Goal: Check status: Check status

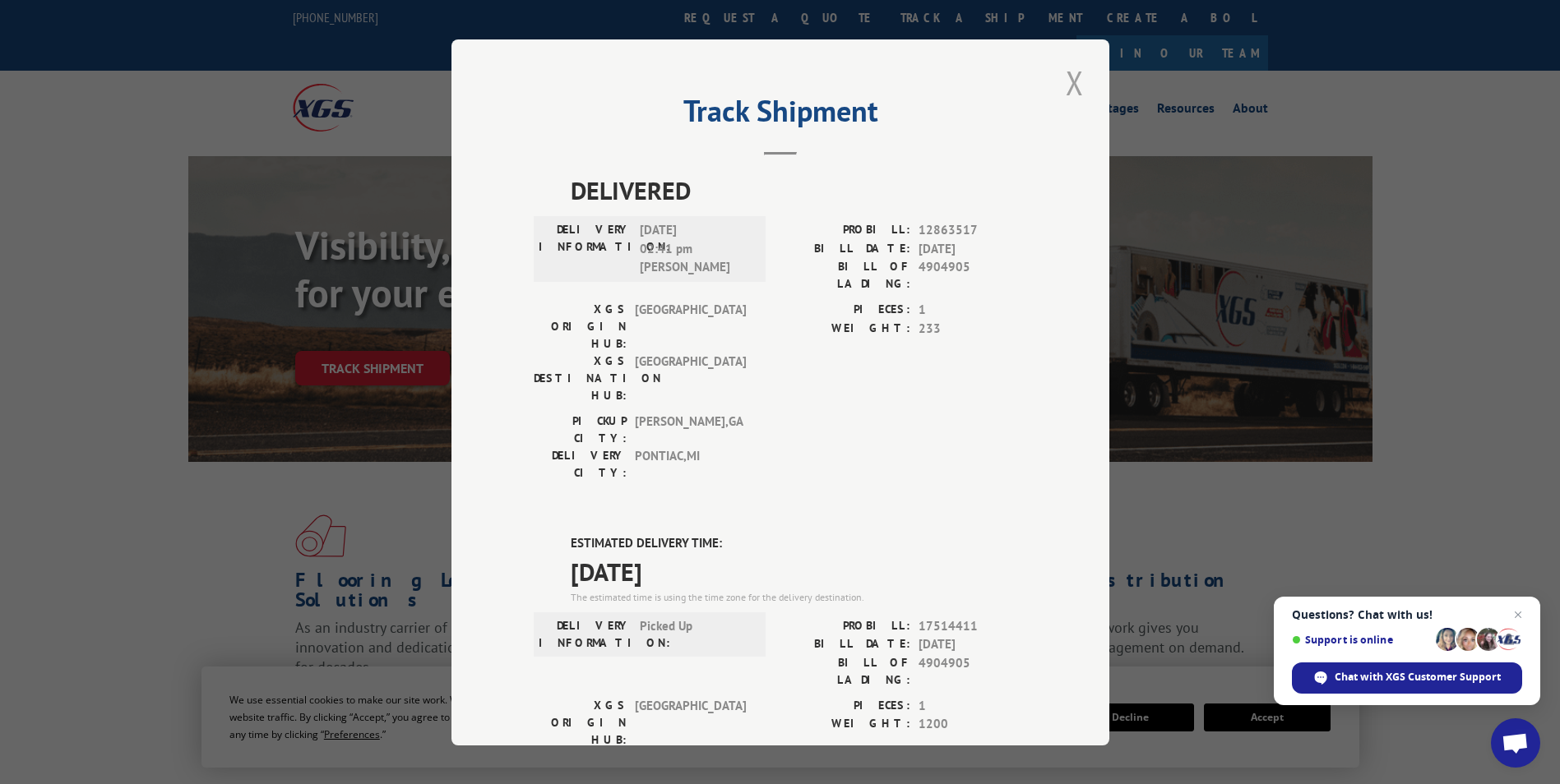
click at [1064, 81] on button "Close modal" at bounding box center [1075, 82] width 28 height 45
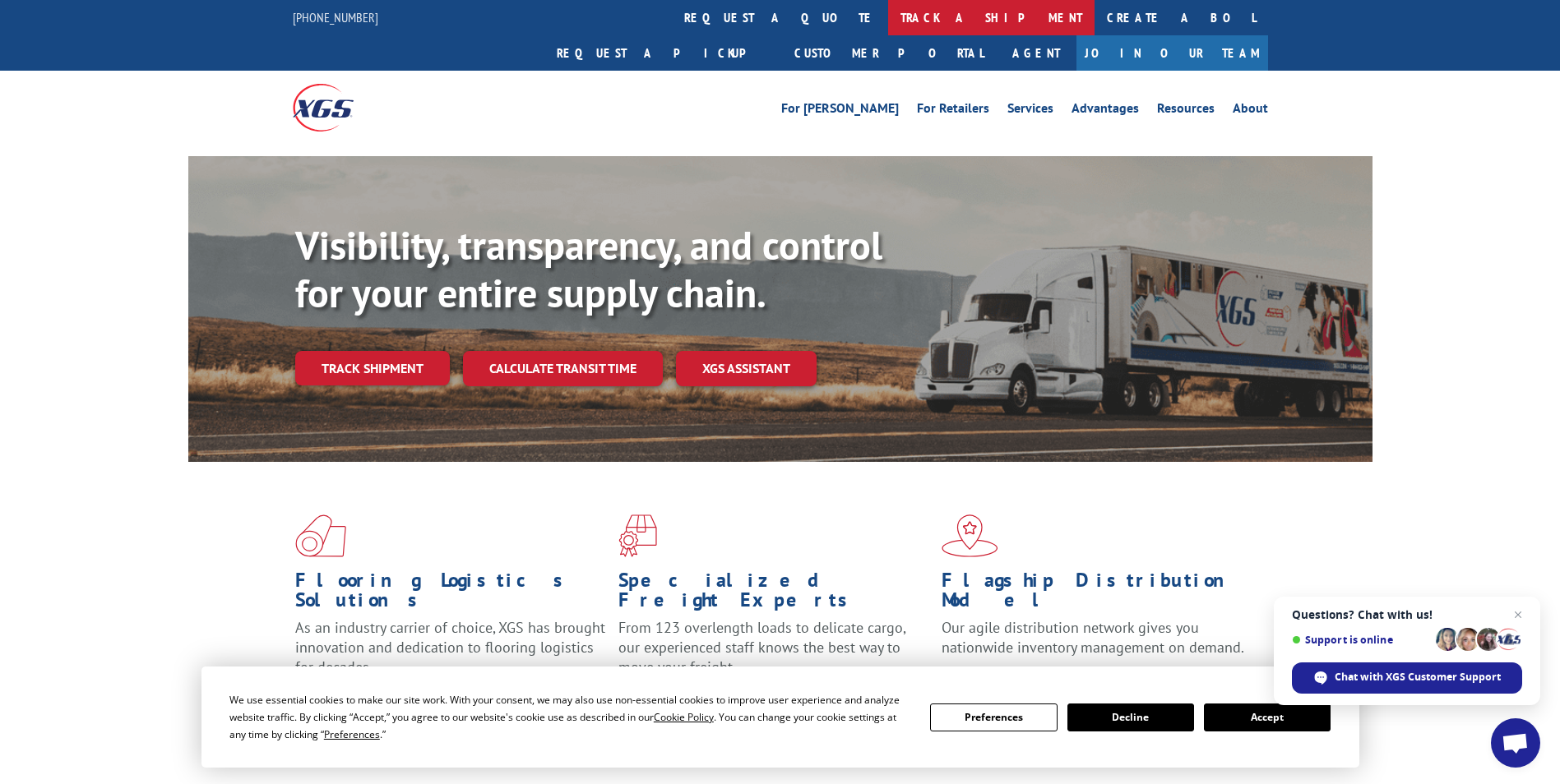
click at [888, 19] on link "track a shipment" at bounding box center [991, 17] width 206 height 36
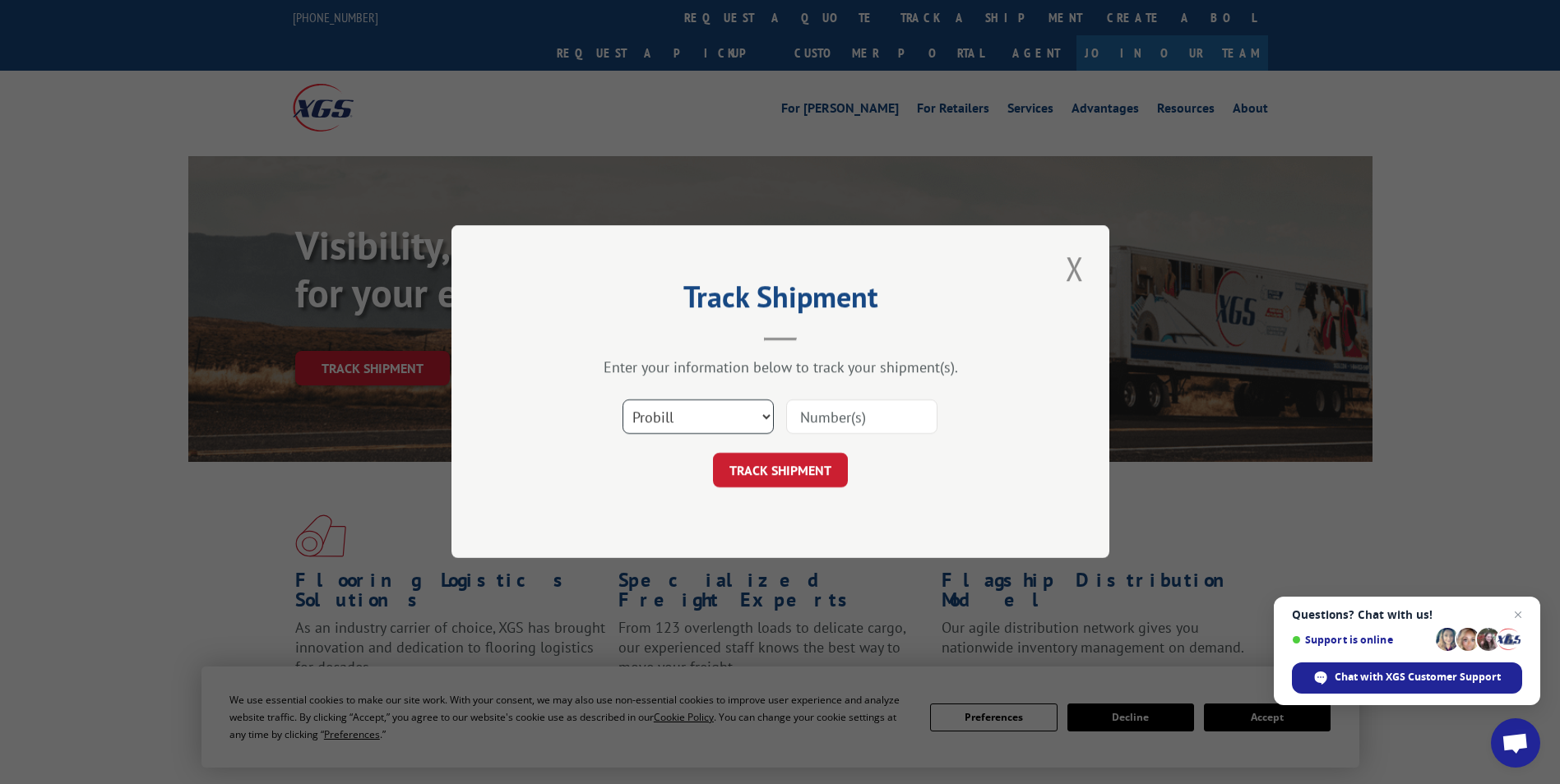
click at [714, 424] on select "Select category... Probill BOL PO" at bounding box center [698, 418] width 151 height 35
select select "bol"
click at [622, 400] on select "Select category... Probill BOL PO" at bounding box center [698, 418] width 151 height 35
click at [886, 414] on input at bounding box center [861, 418] width 151 height 35
paste input "421450"
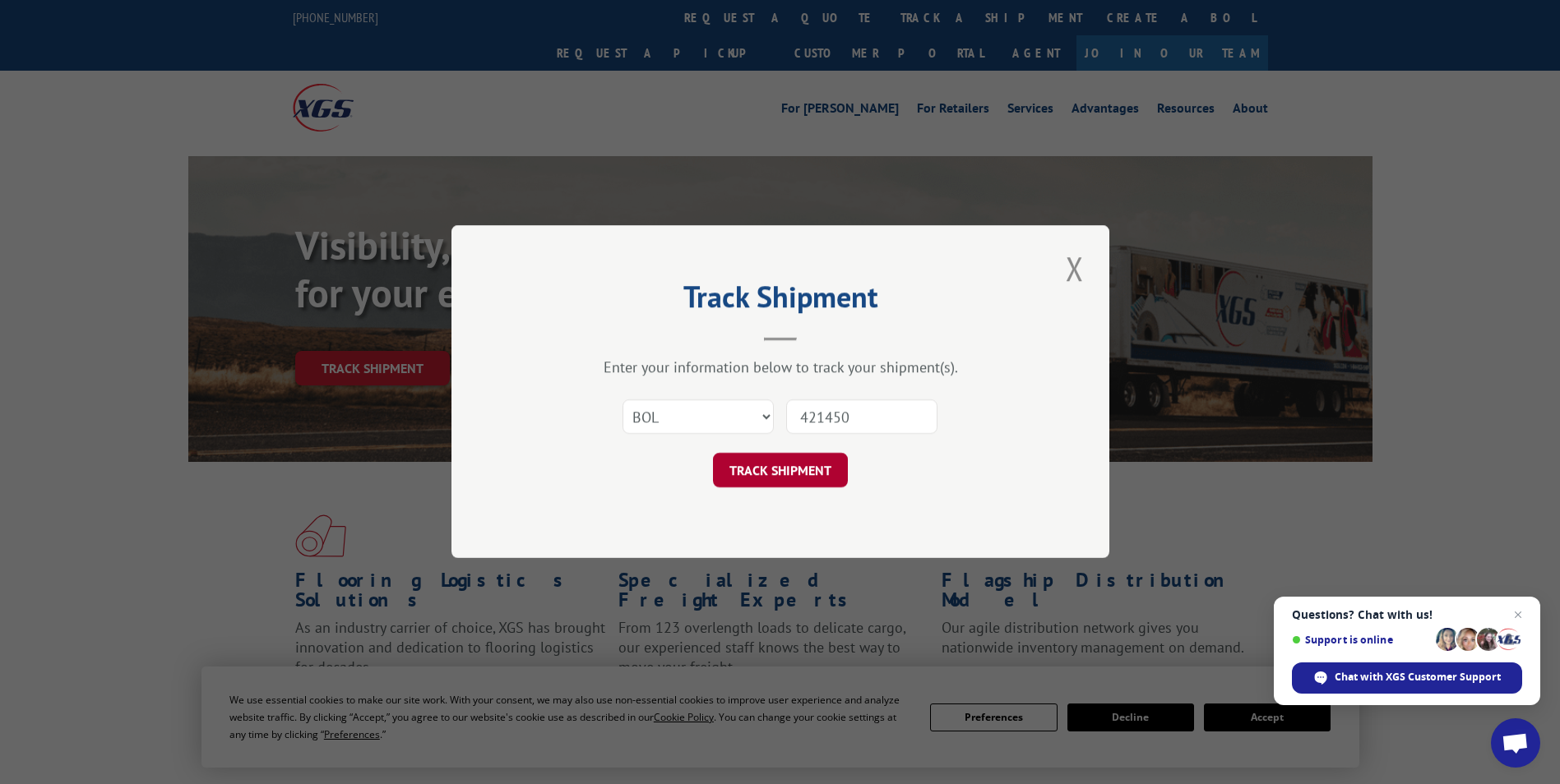
type input "421450"
click at [813, 458] on button "TRACK SHIPMENT" at bounding box center [780, 471] width 135 height 35
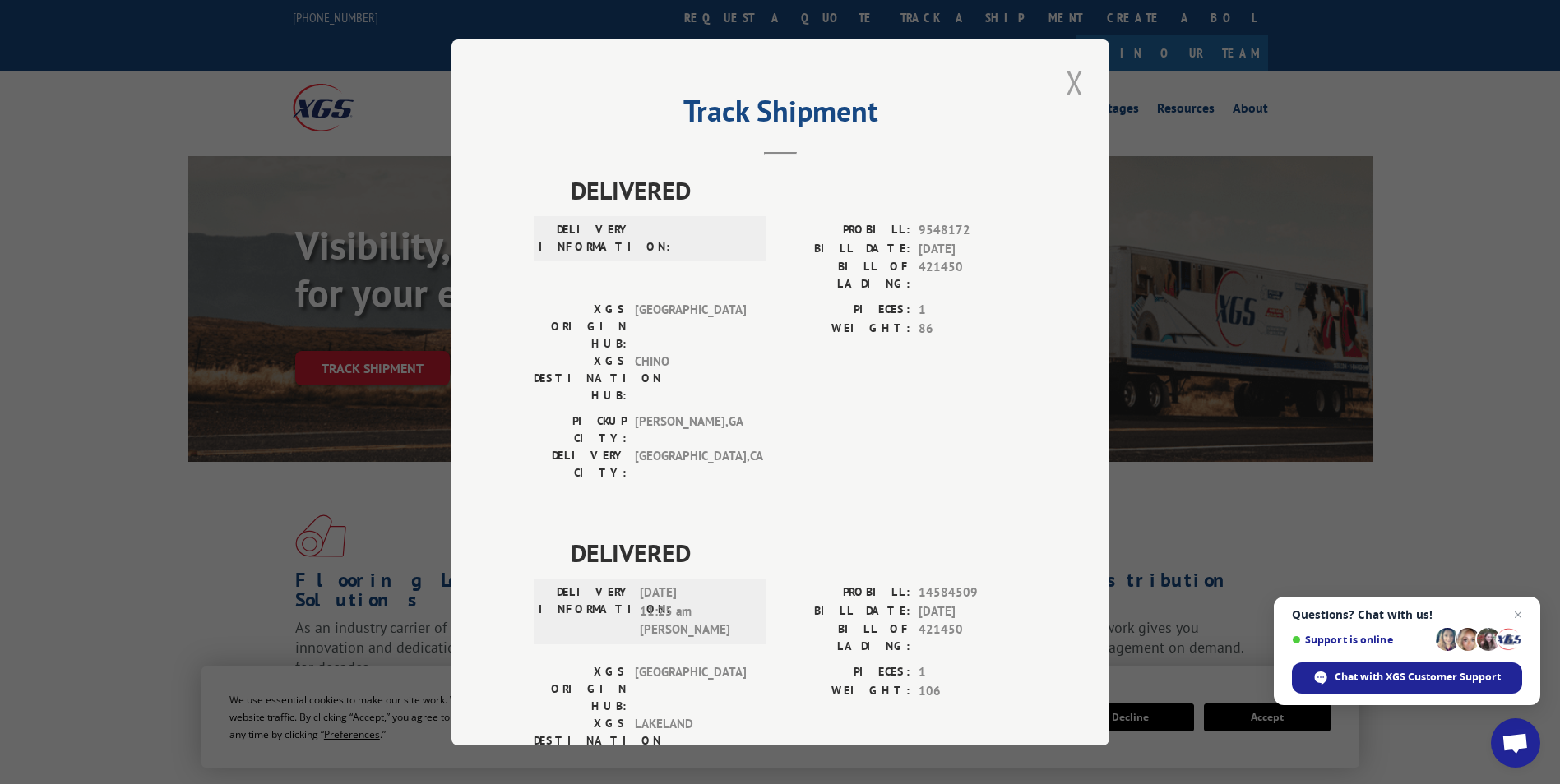
click at [1069, 85] on button "Close modal" at bounding box center [1075, 82] width 28 height 45
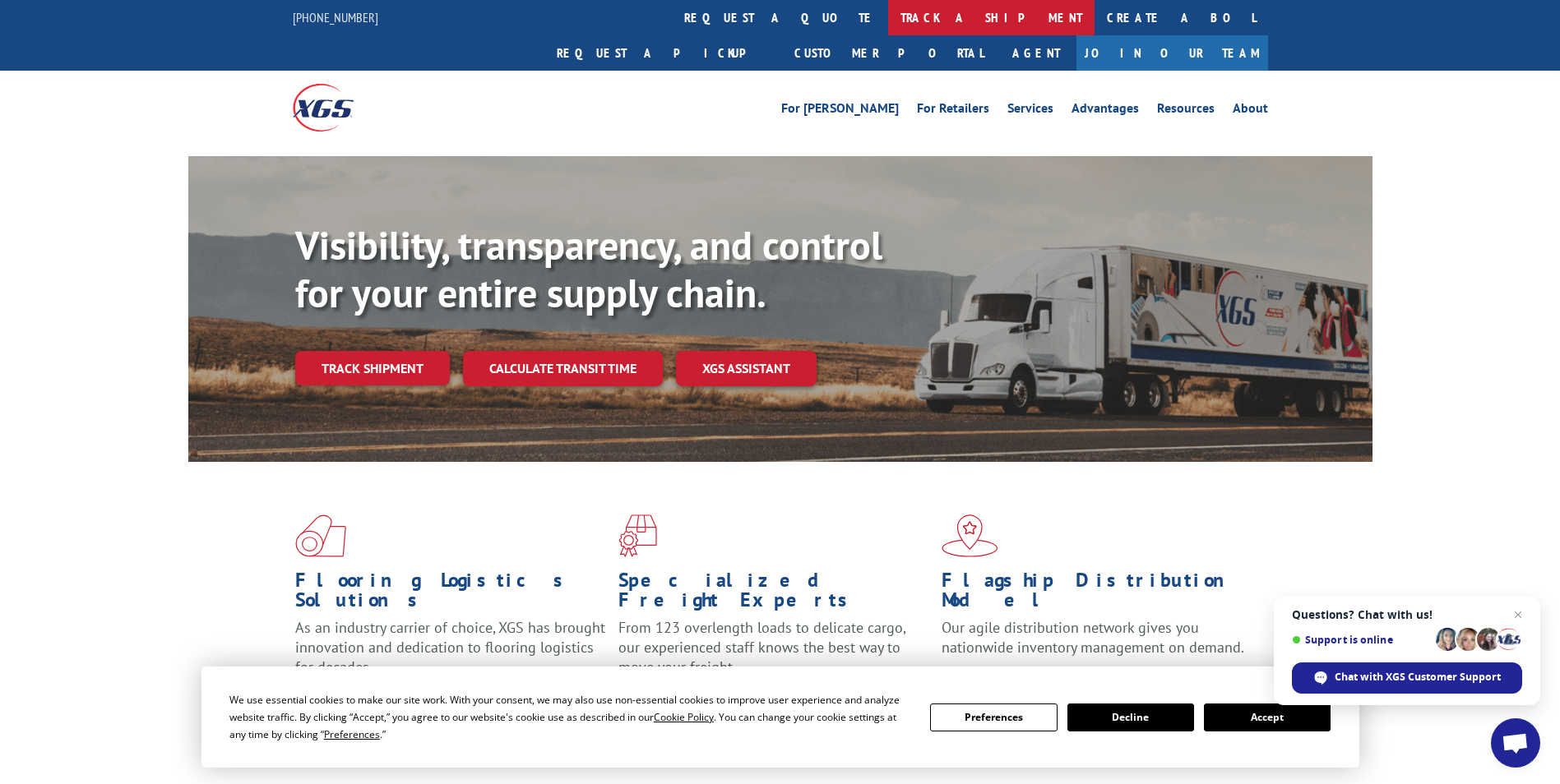
click at [888, 23] on link "track a shipment" at bounding box center [991, 17] width 206 height 36
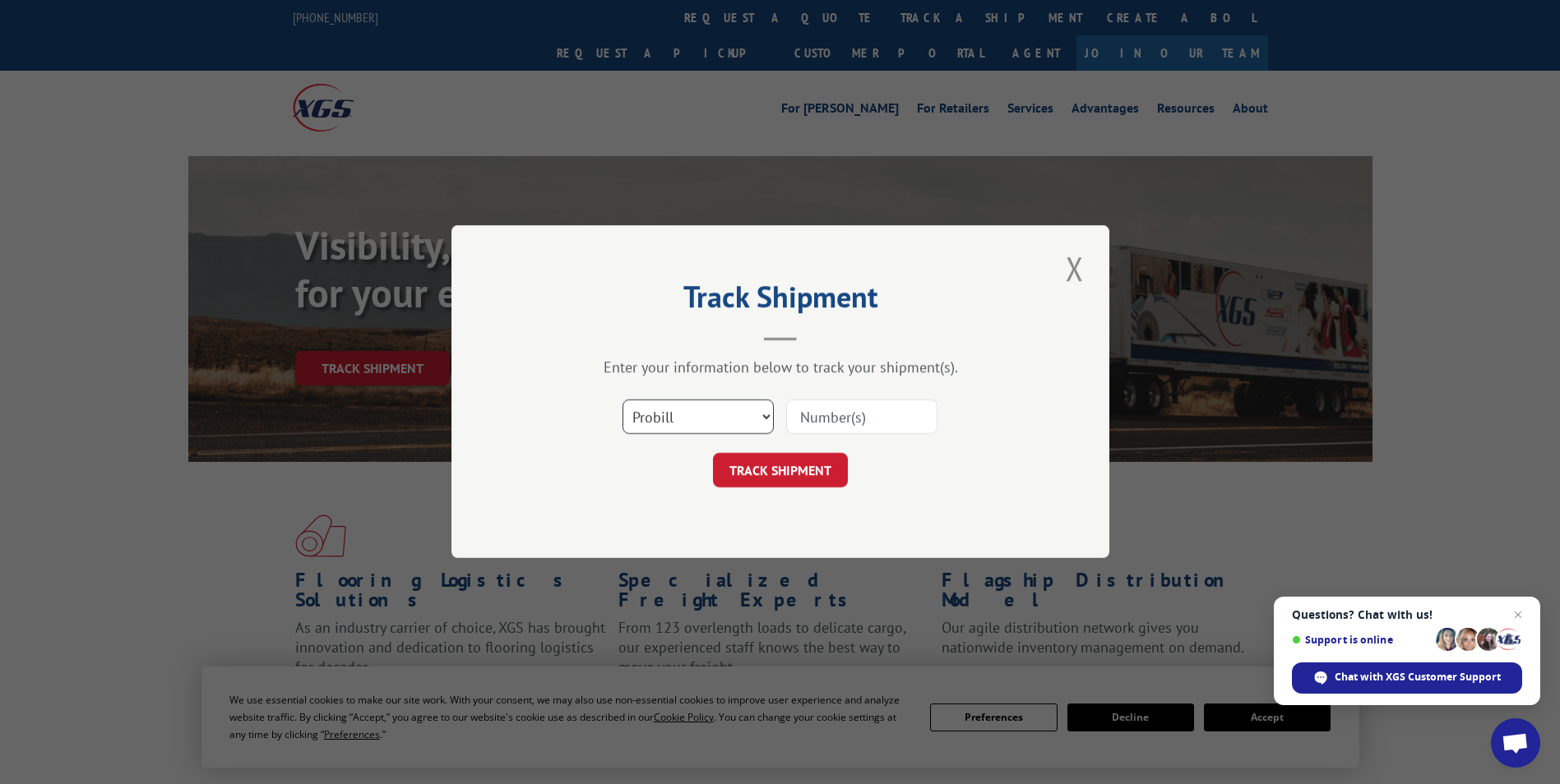
drag, startPoint x: 714, startPoint y: 416, endPoint x: 423, endPoint y: 418, distance: 291.0
click at [423, 418] on div "Track Shipment Enter your information below to track your shipment(s). Select c…" at bounding box center [780, 392] width 1560 height 784
select select "bol"
click at [622, 400] on select "Select category... Probill BOL PO" at bounding box center [698, 418] width 151 height 35
click at [864, 411] on input at bounding box center [861, 418] width 151 height 35
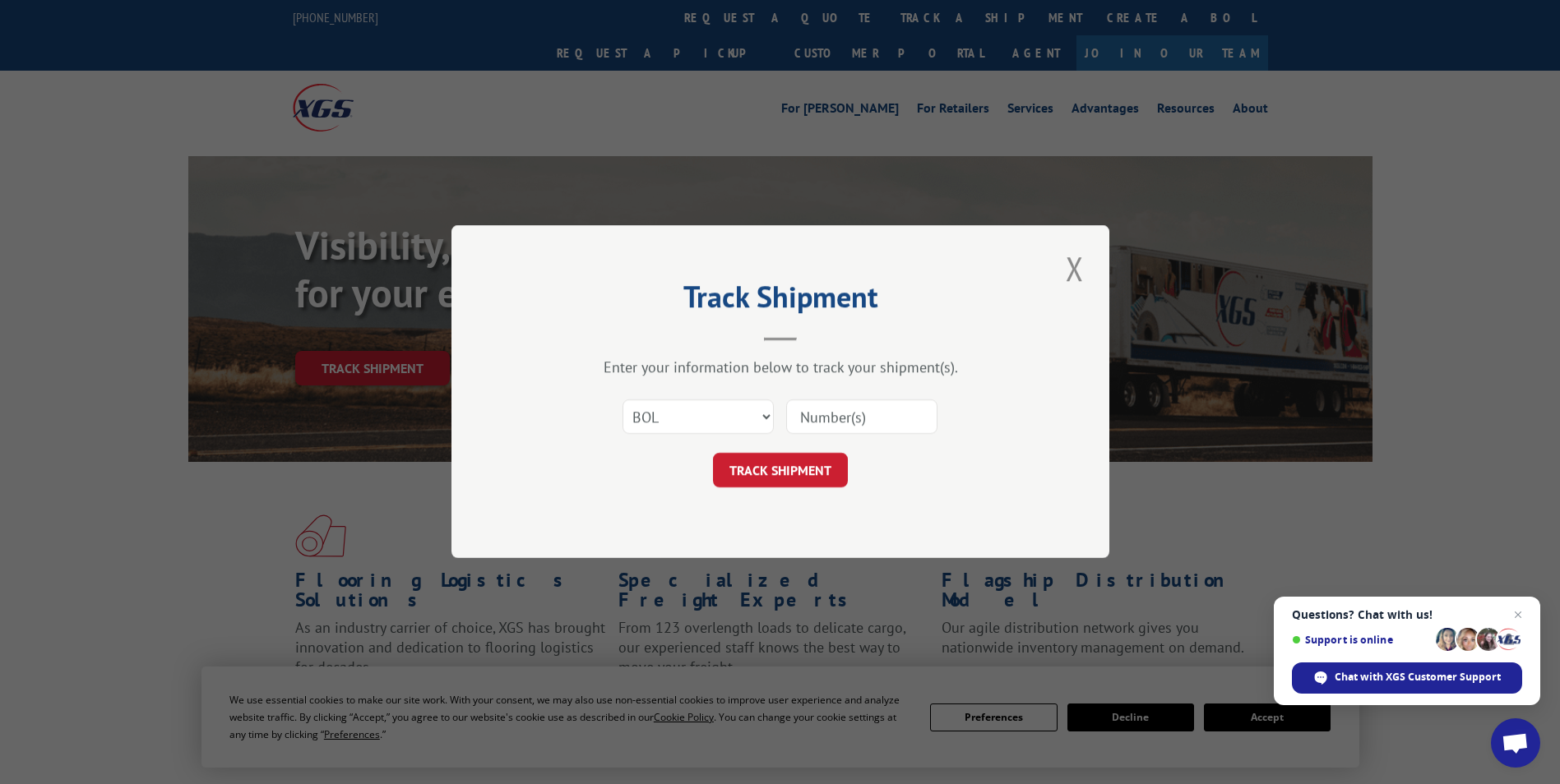
paste input "4914045"
type input "4914045"
click at [768, 489] on div "Track Shipment Enter your information below to track your shipment(s). Select c…" at bounding box center [781, 391] width 658 height 333
click at [789, 468] on button "TRACK SHIPMENT" at bounding box center [780, 471] width 135 height 35
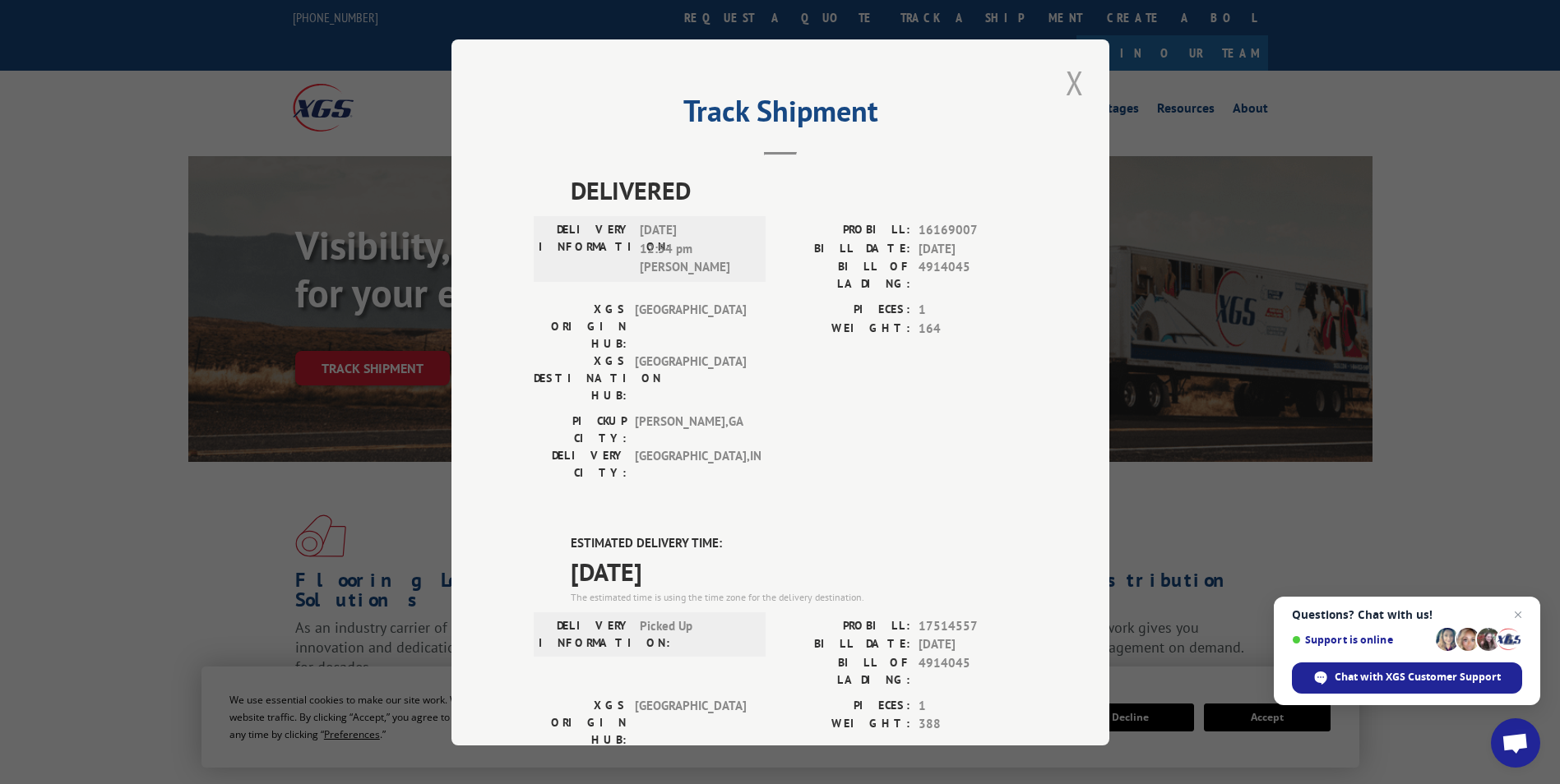
click at [1066, 77] on button "Close modal" at bounding box center [1075, 82] width 28 height 45
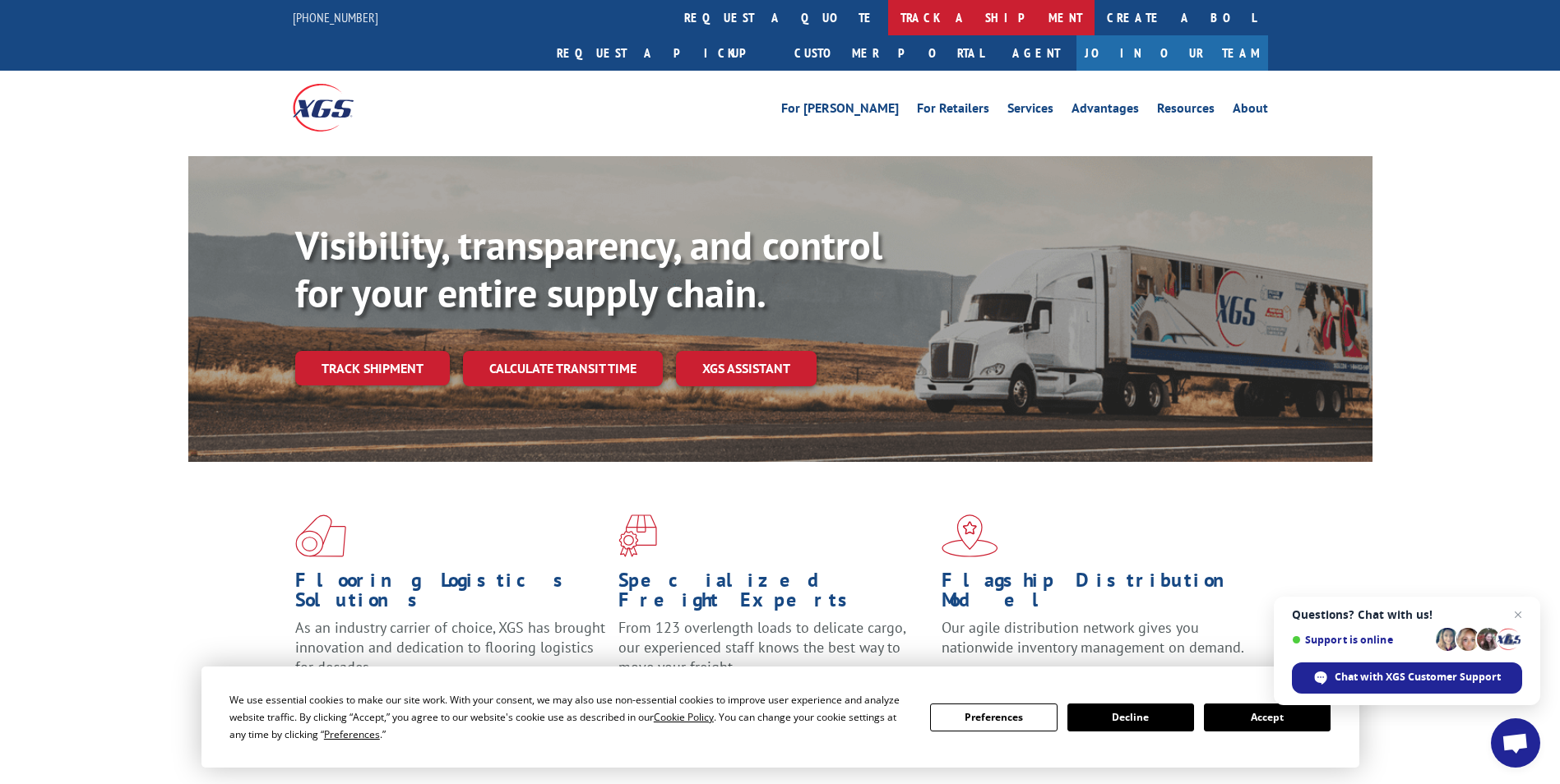
click at [888, 17] on link "track a shipment" at bounding box center [991, 17] width 206 height 36
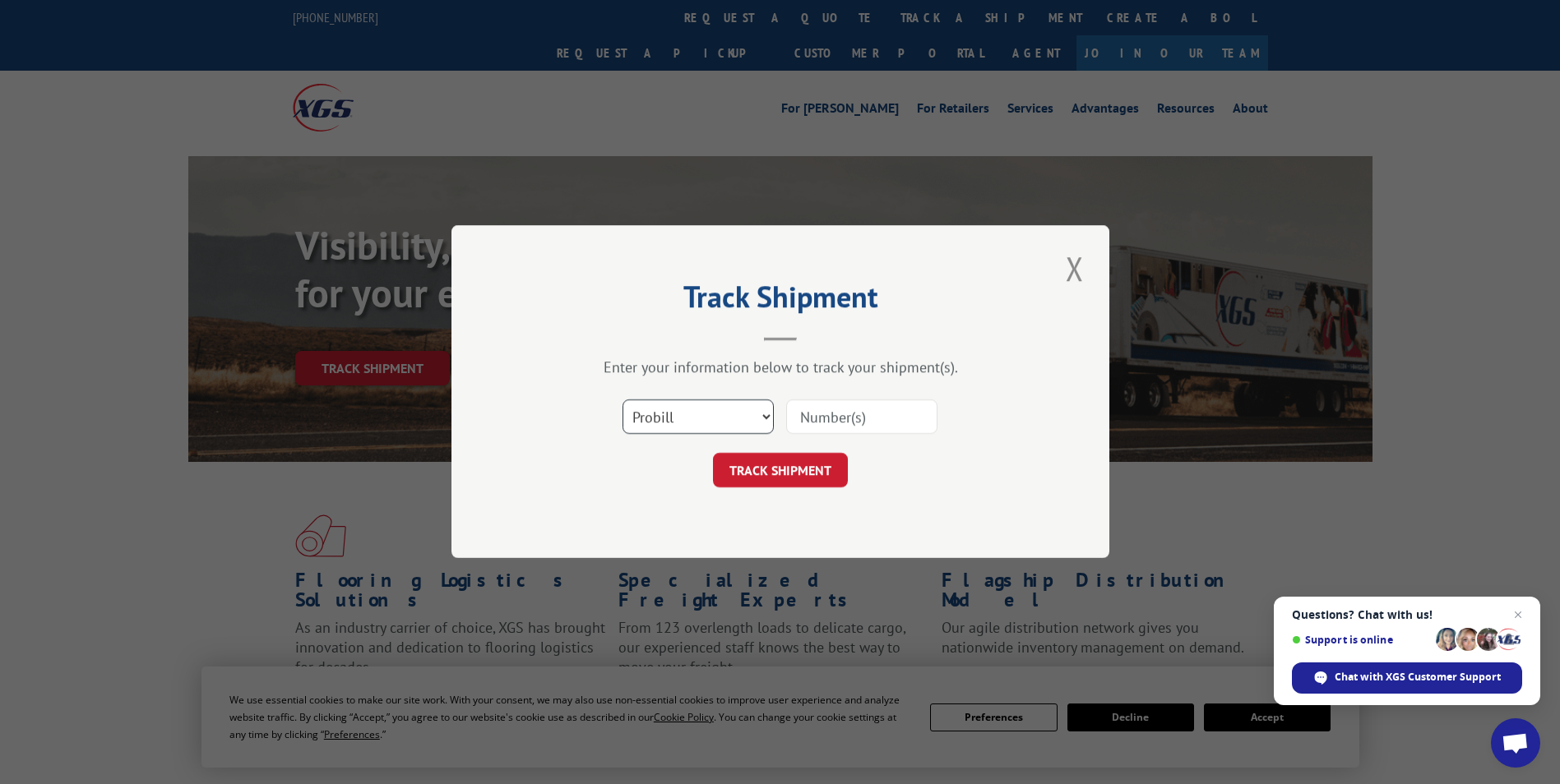
click at [709, 407] on select "Select category... Probill BOL PO" at bounding box center [698, 418] width 151 height 35
select select "bol"
click at [622, 400] on select "Select category... Probill BOL PO" at bounding box center [698, 418] width 151 height 35
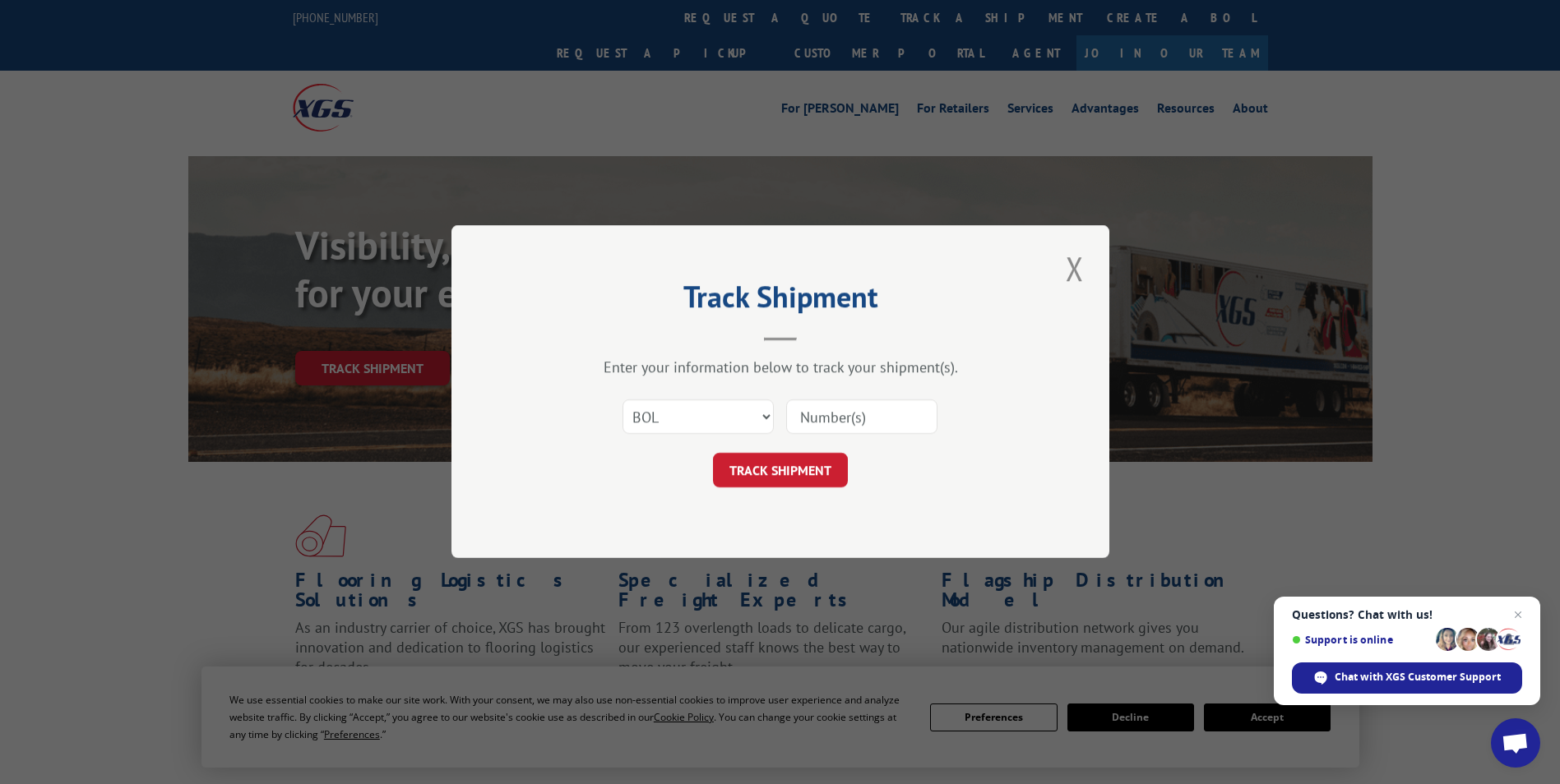
click at [830, 415] on input at bounding box center [861, 418] width 151 height 35
paste input "421337"
type input "421337"
click at [787, 468] on button "TRACK SHIPMENT" at bounding box center [780, 471] width 135 height 35
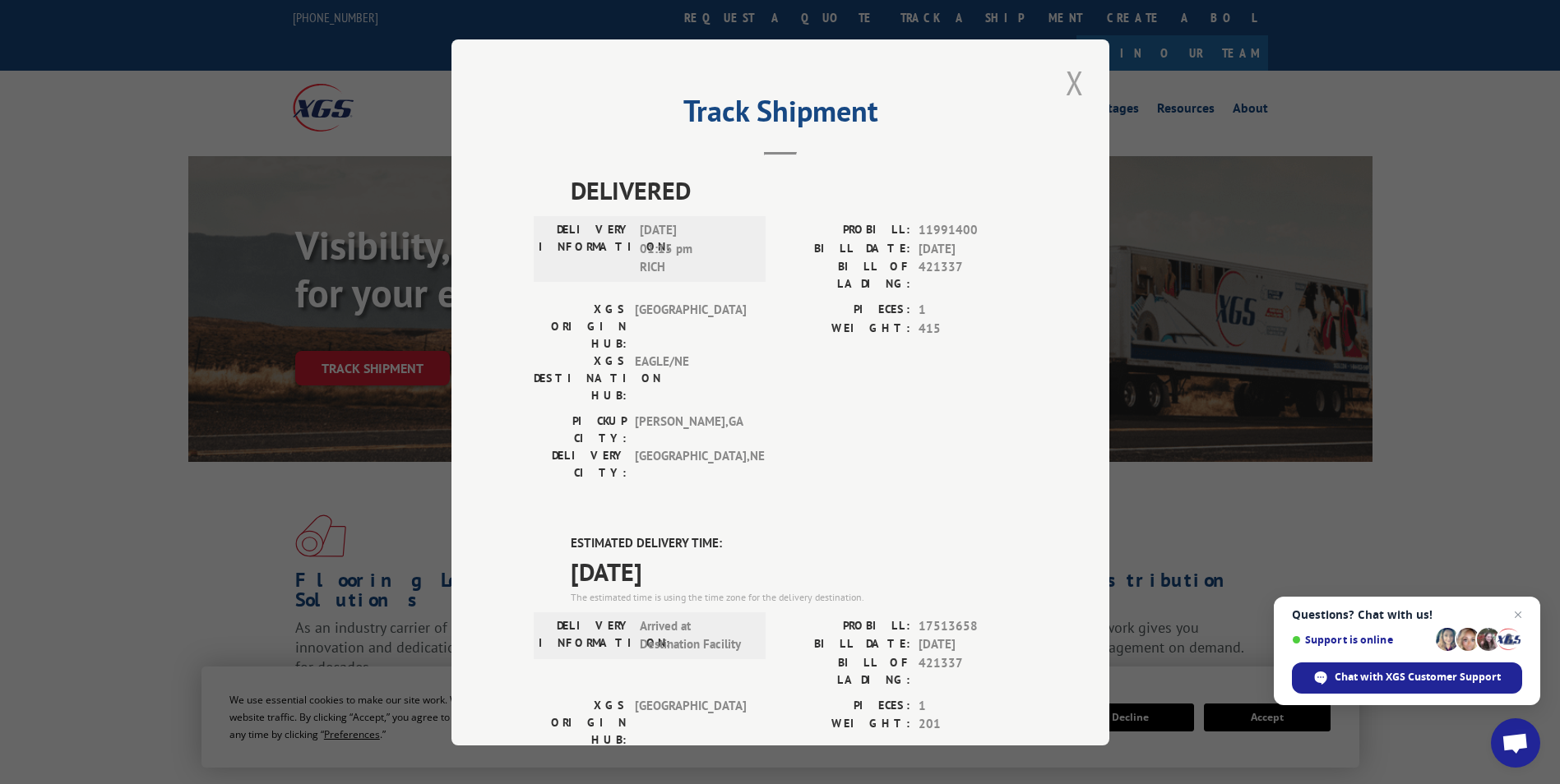
click at [1070, 82] on button "Close modal" at bounding box center [1075, 82] width 28 height 45
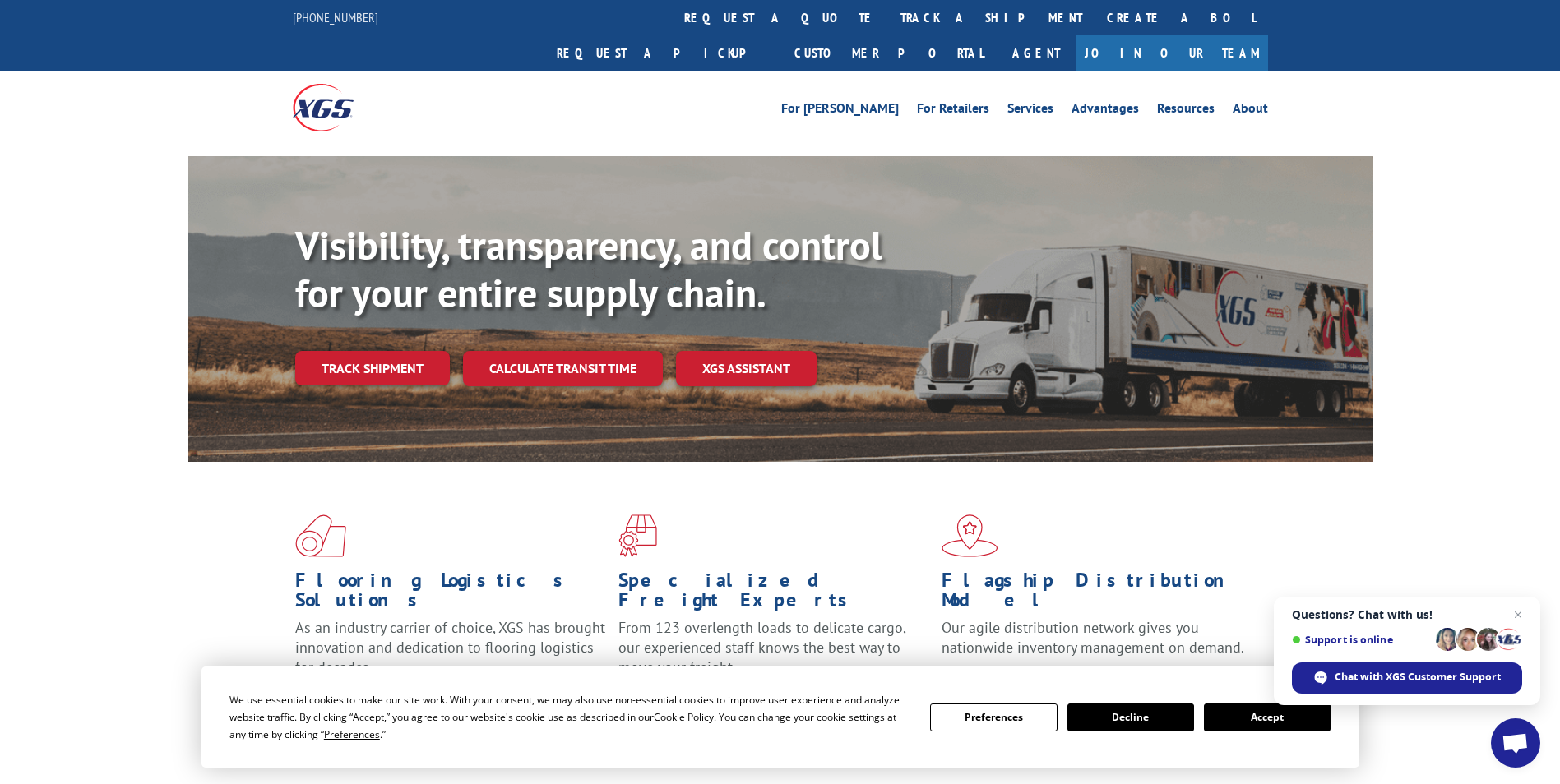
click at [888, 9] on link "track a shipment" at bounding box center [991, 17] width 206 height 36
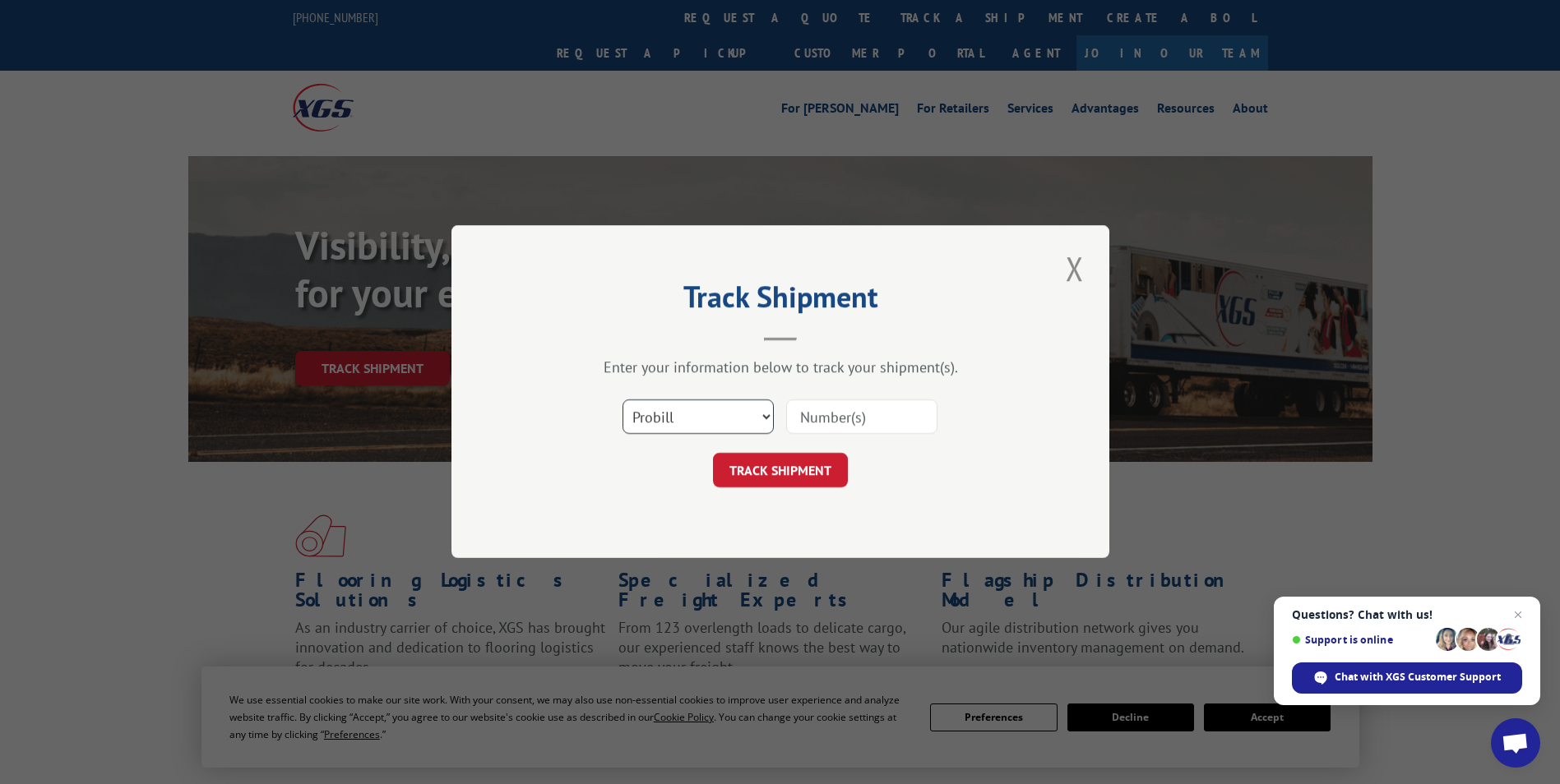
click at [679, 404] on select "Select category... Probill BOL PO" at bounding box center [698, 418] width 151 height 35
select select "bol"
click at [622, 400] on select "Select category... Probill BOL PO" at bounding box center [698, 418] width 151 height 35
click at [851, 428] on input at bounding box center [861, 418] width 151 height 35
paste input "5949950"
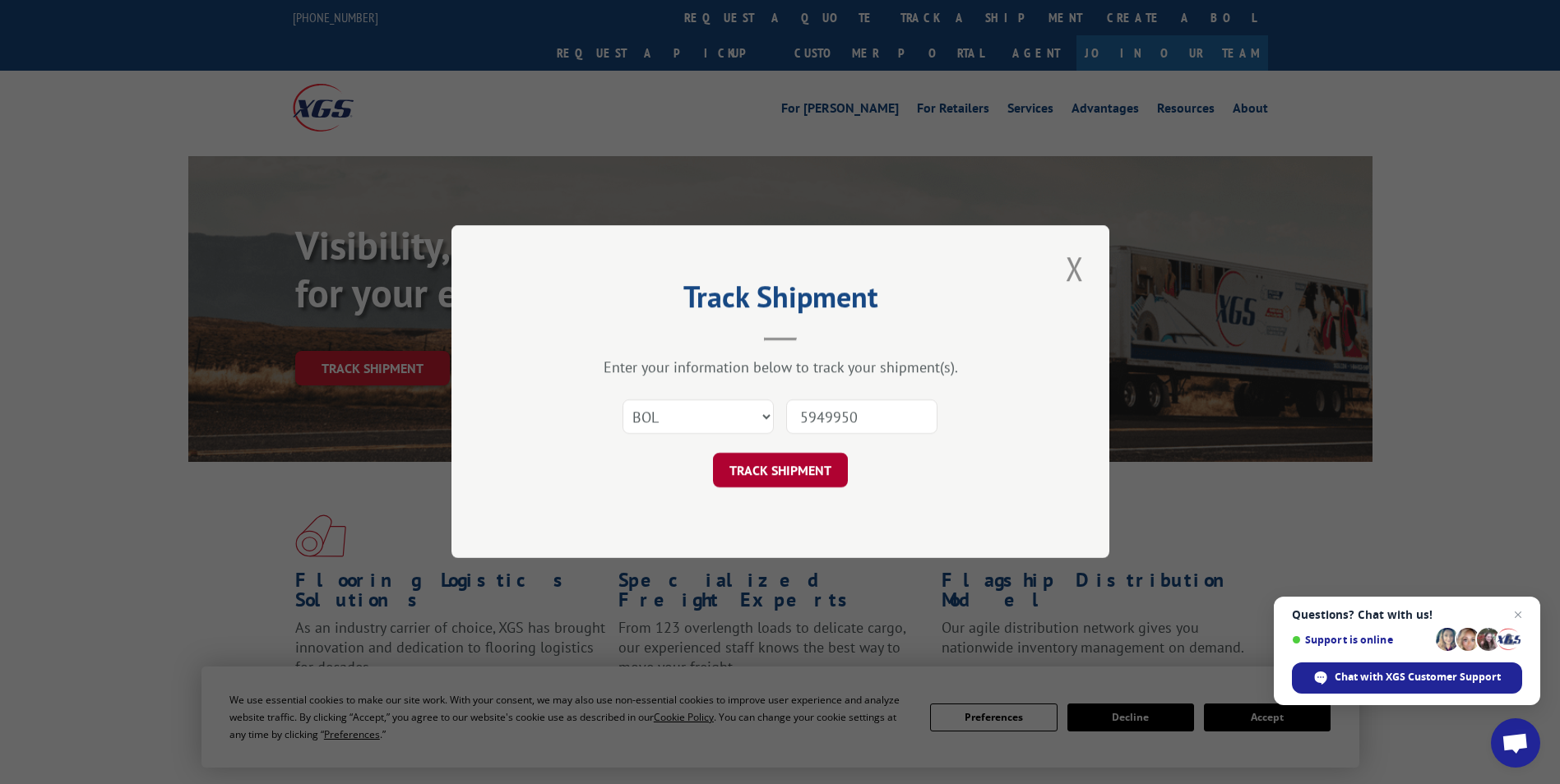
type input "5949950"
click at [798, 477] on button "TRACK SHIPMENT" at bounding box center [780, 471] width 135 height 35
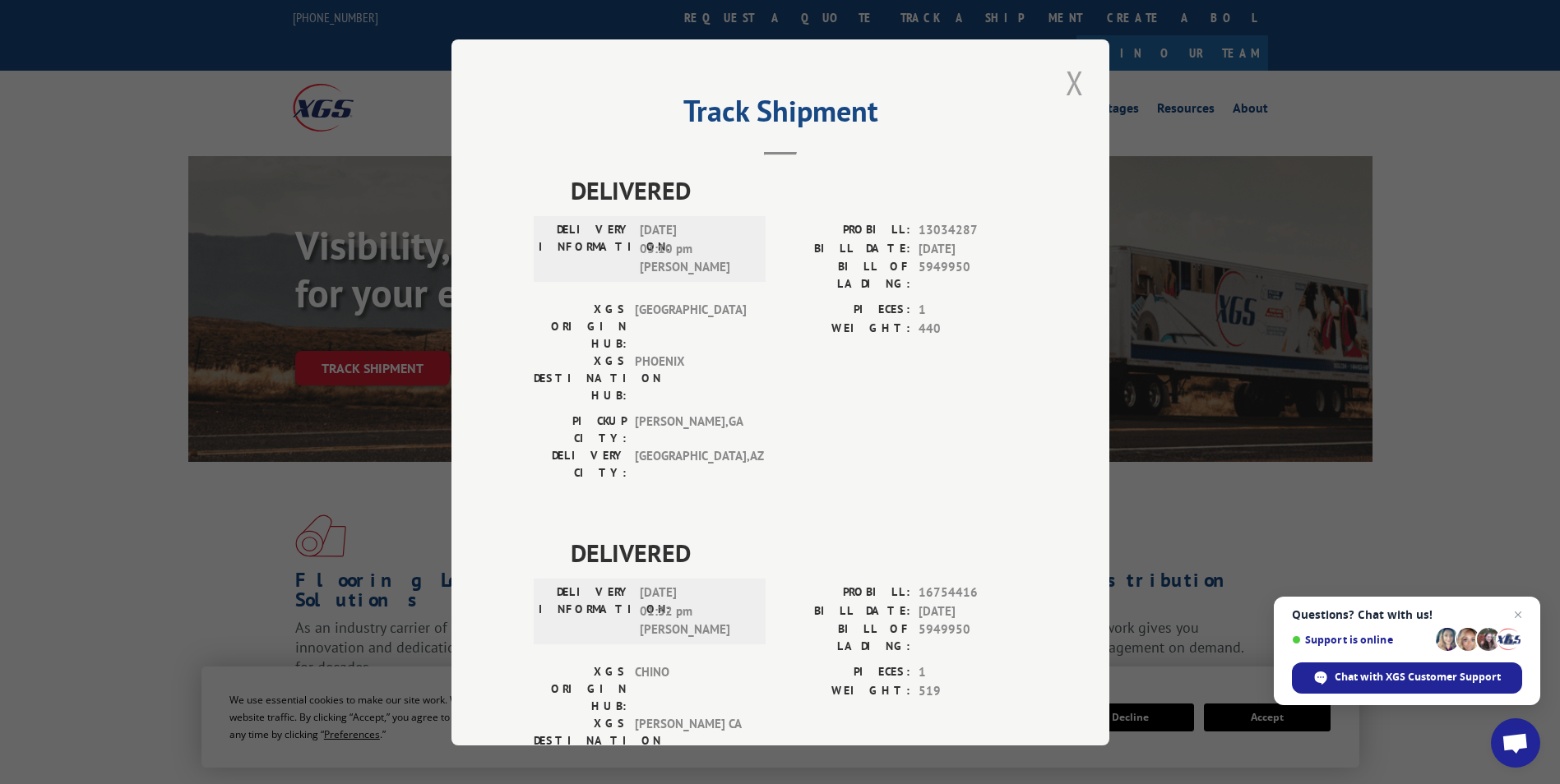
click at [1069, 88] on button "Close modal" at bounding box center [1075, 82] width 28 height 45
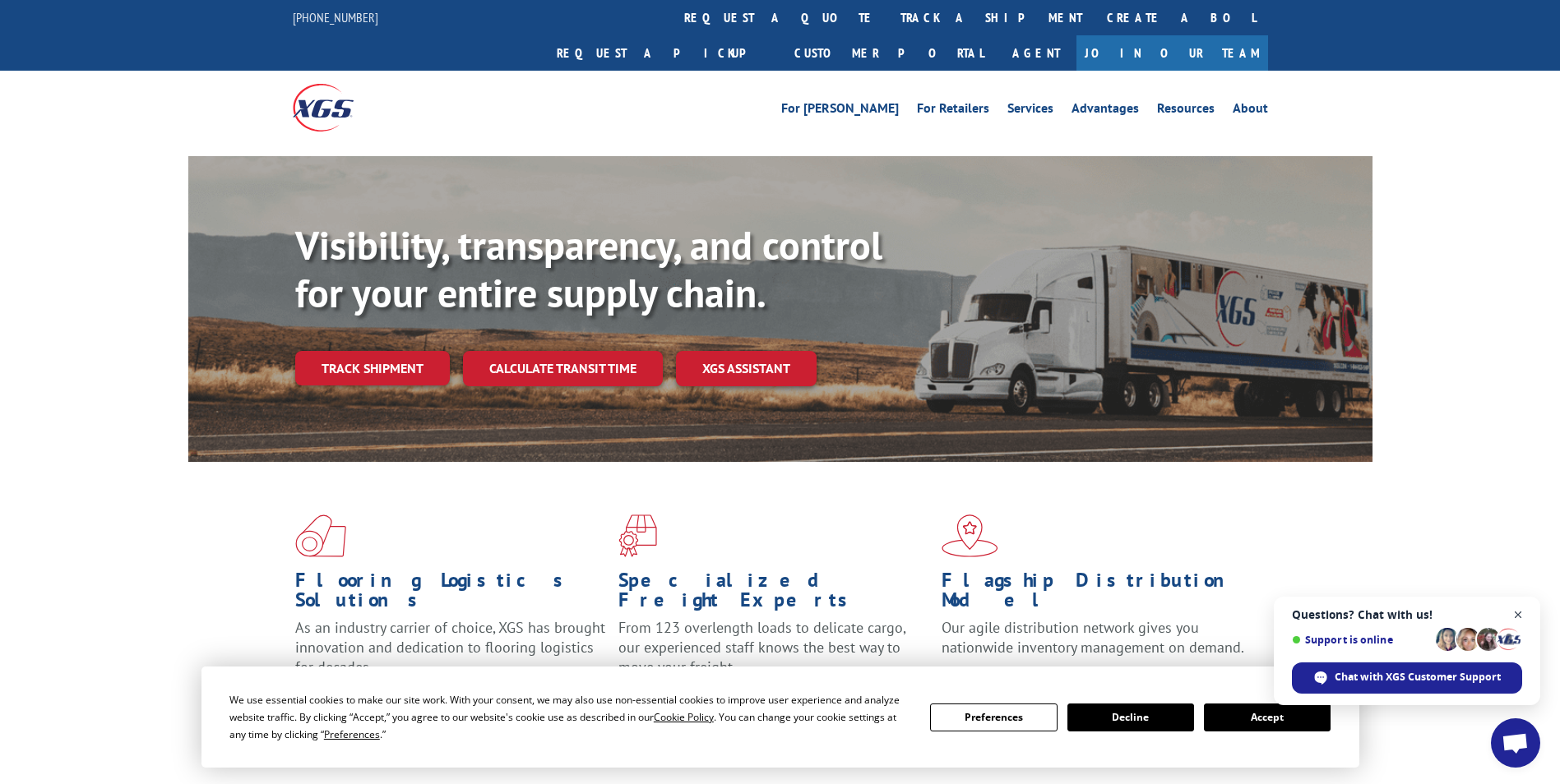
click at [1518, 613] on span "Open chat" at bounding box center [1518, 615] width 21 height 21
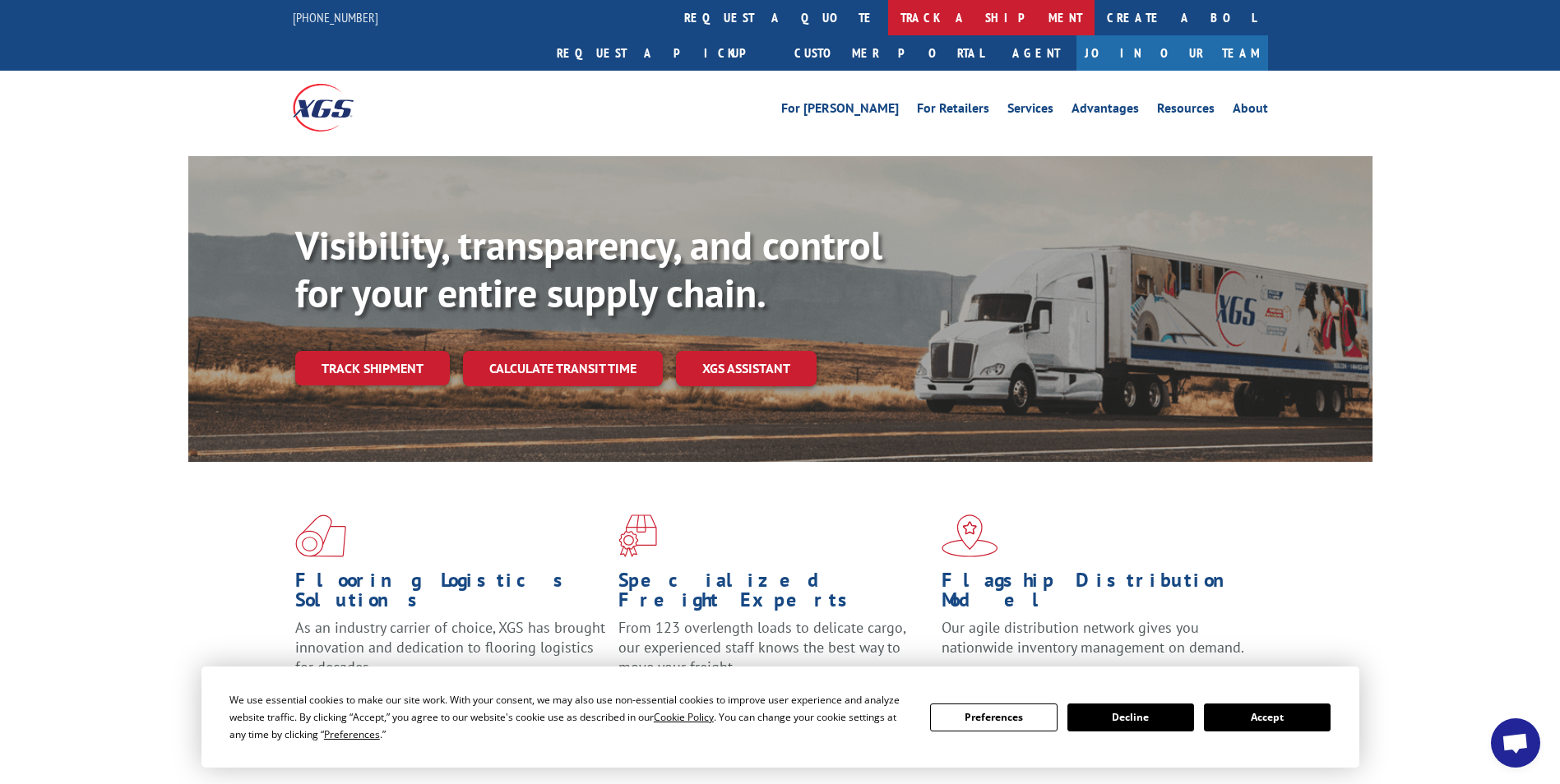
click at [888, 12] on link "track a shipment" at bounding box center [991, 17] width 206 height 36
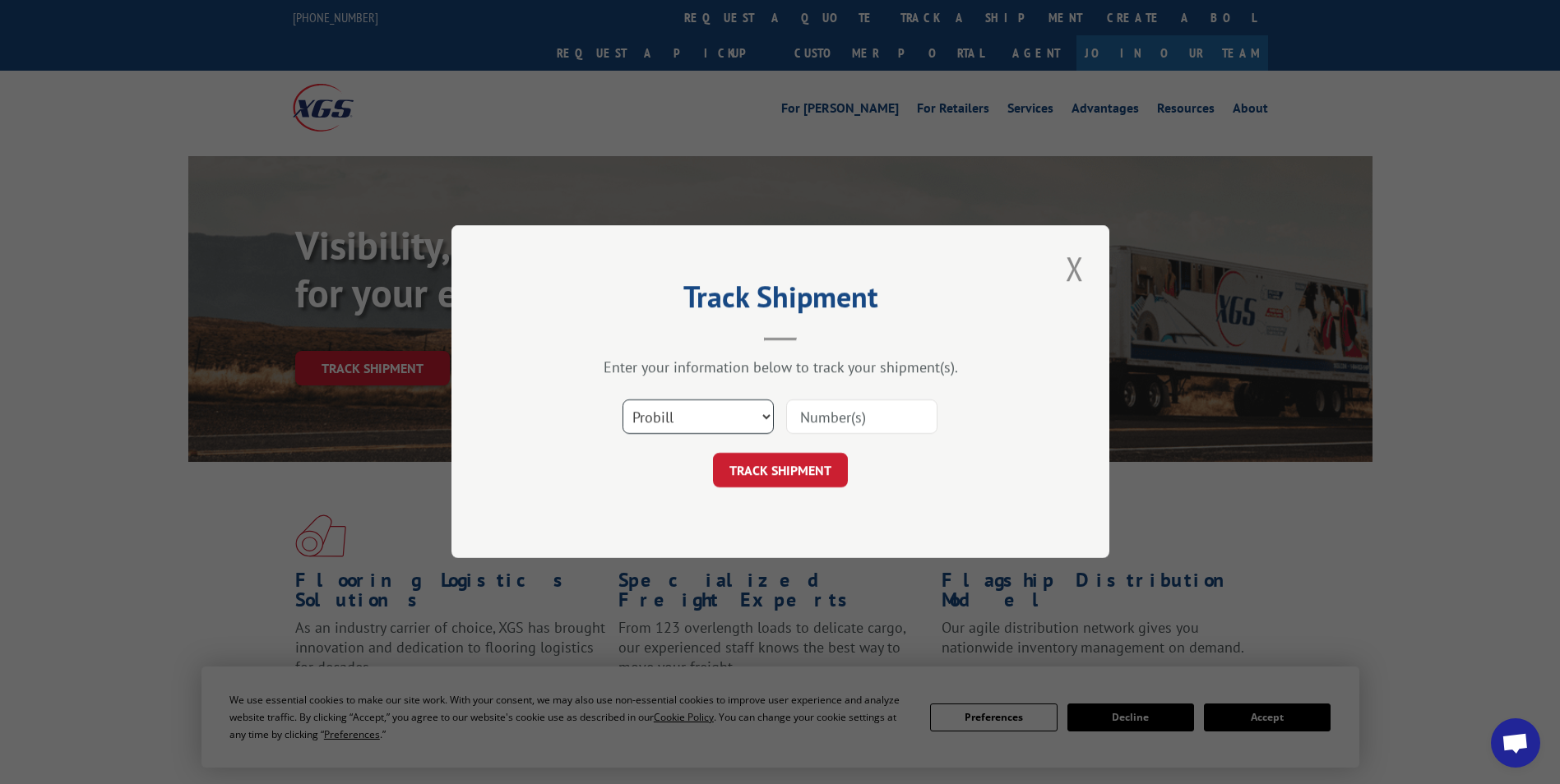
click at [684, 419] on select "Select category... Probill BOL PO" at bounding box center [698, 418] width 151 height 35
select select "bol"
click at [622, 400] on select "Select category... Probill BOL PO" at bounding box center [698, 418] width 151 height 35
click at [876, 399] on div at bounding box center [861, 418] width 151 height 38
click at [879, 413] on input at bounding box center [861, 418] width 151 height 35
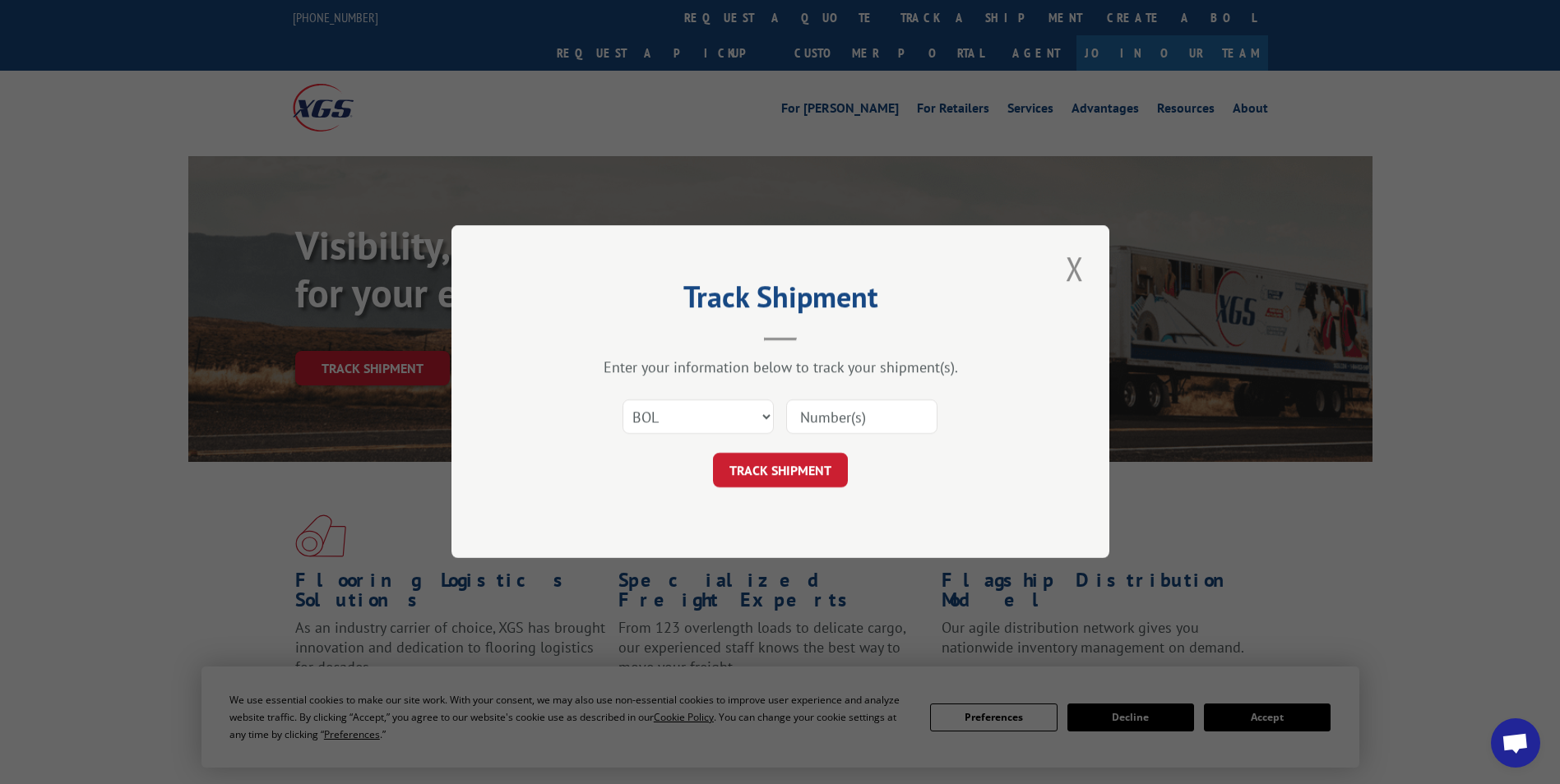
paste input "5949950"
type input "5949950"
click at [744, 477] on button "TRACK SHIPMENT" at bounding box center [780, 471] width 135 height 35
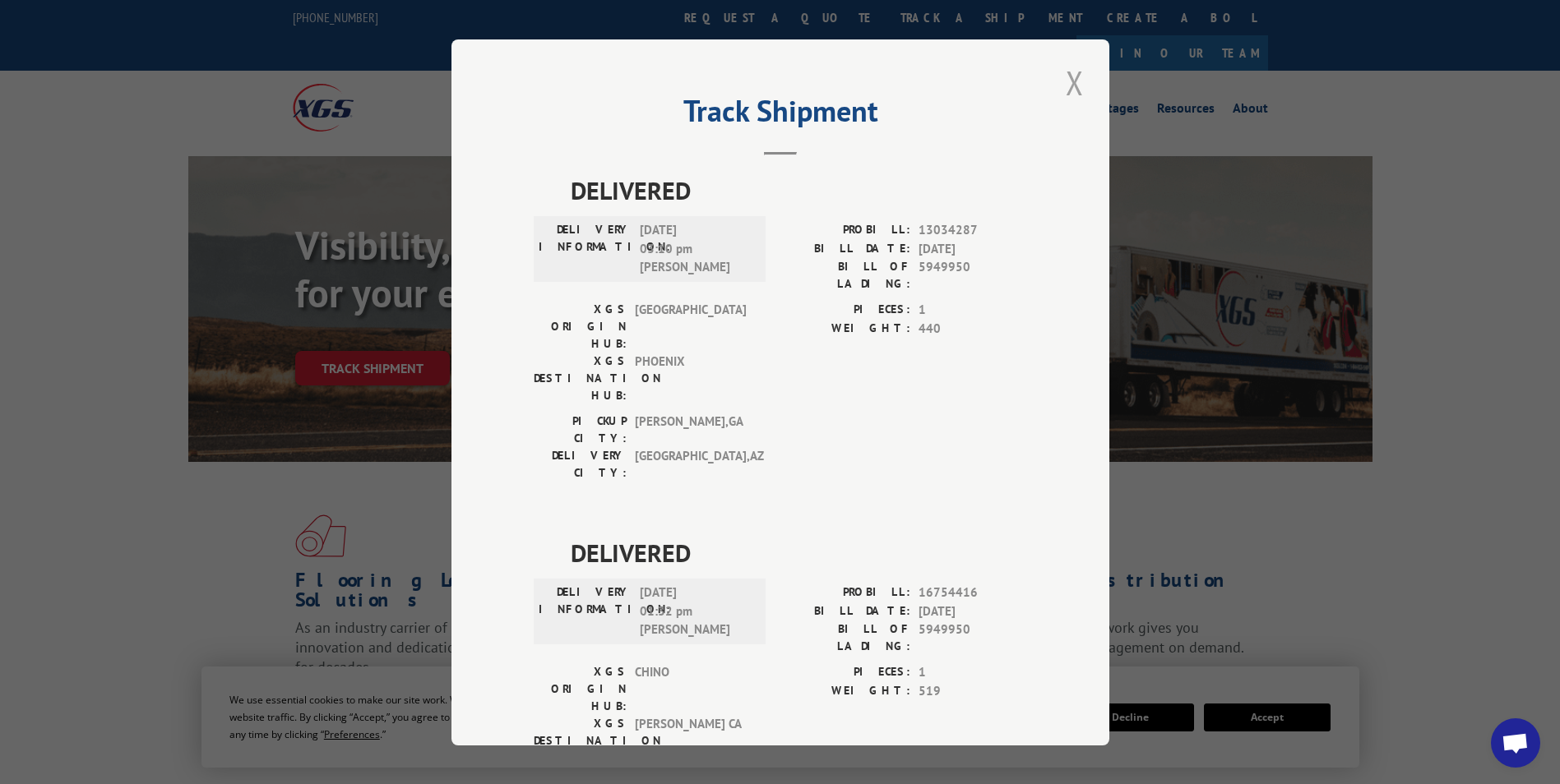
click at [1069, 87] on button "Close modal" at bounding box center [1075, 82] width 28 height 45
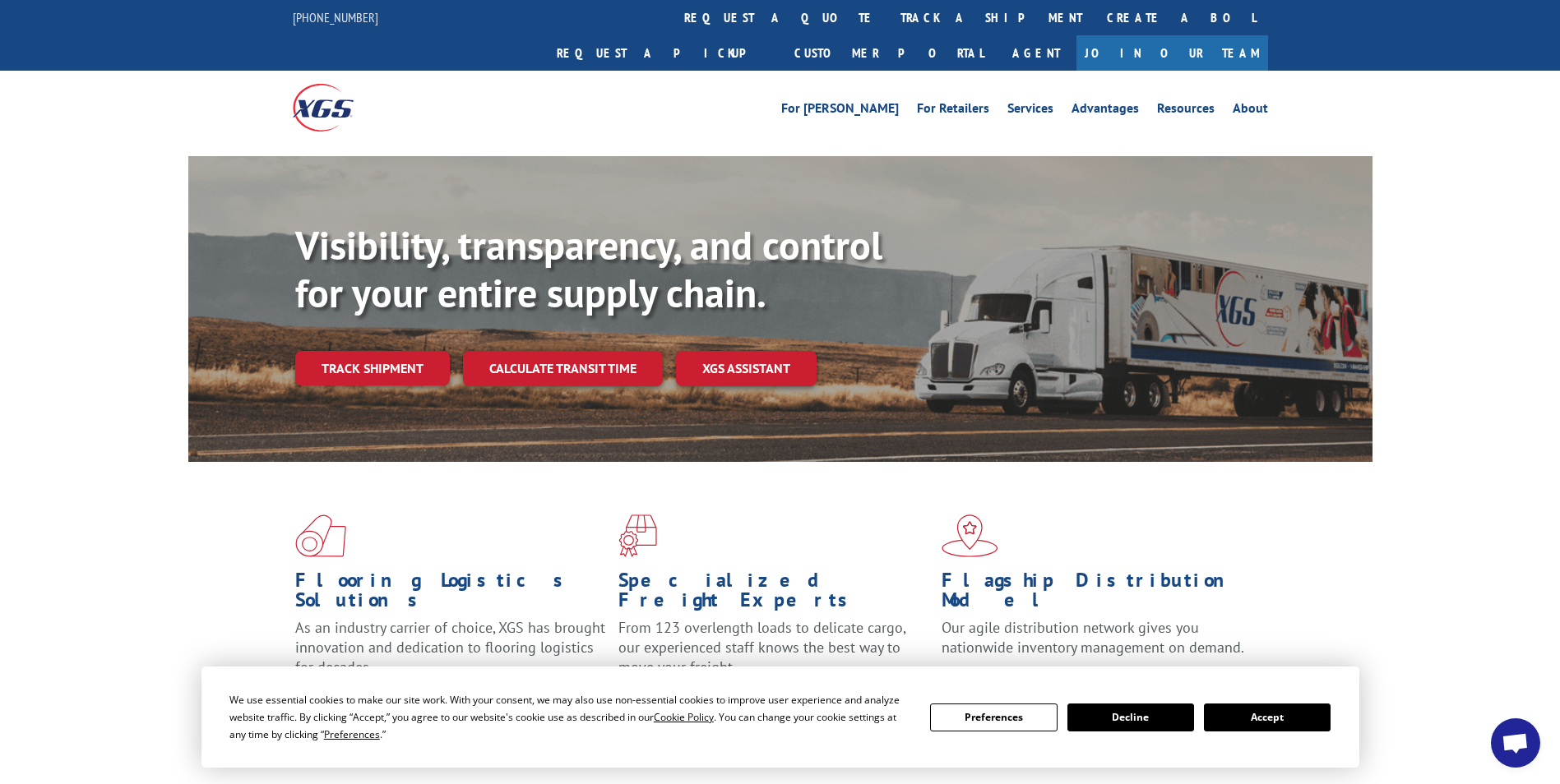
click at [888, 18] on link "track a shipment" at bounding box center [991, 17] width 206 height 36
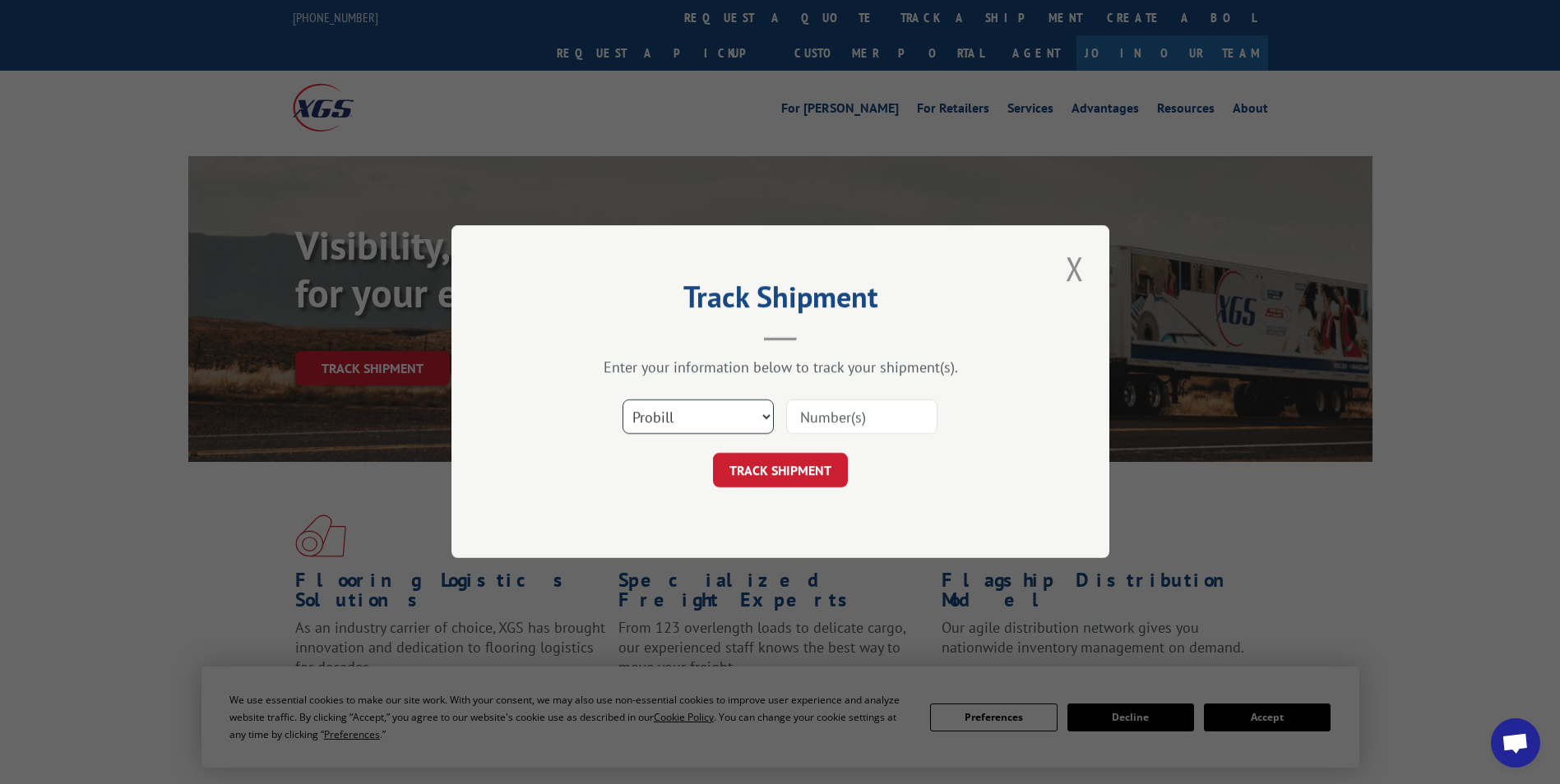
click at [743, 425] on select "Select category... Probill BOL PO" at bounding box center [698, 418] width 151 height 35
select select "bol"
click at [622, 400] on select "Select category... Probill BOL PO" at bounding box center [698, 418] width 151 height 35
click at [829, 409] on input at bounding box center [861, 418] width 151 height 35
paste input "4845716"
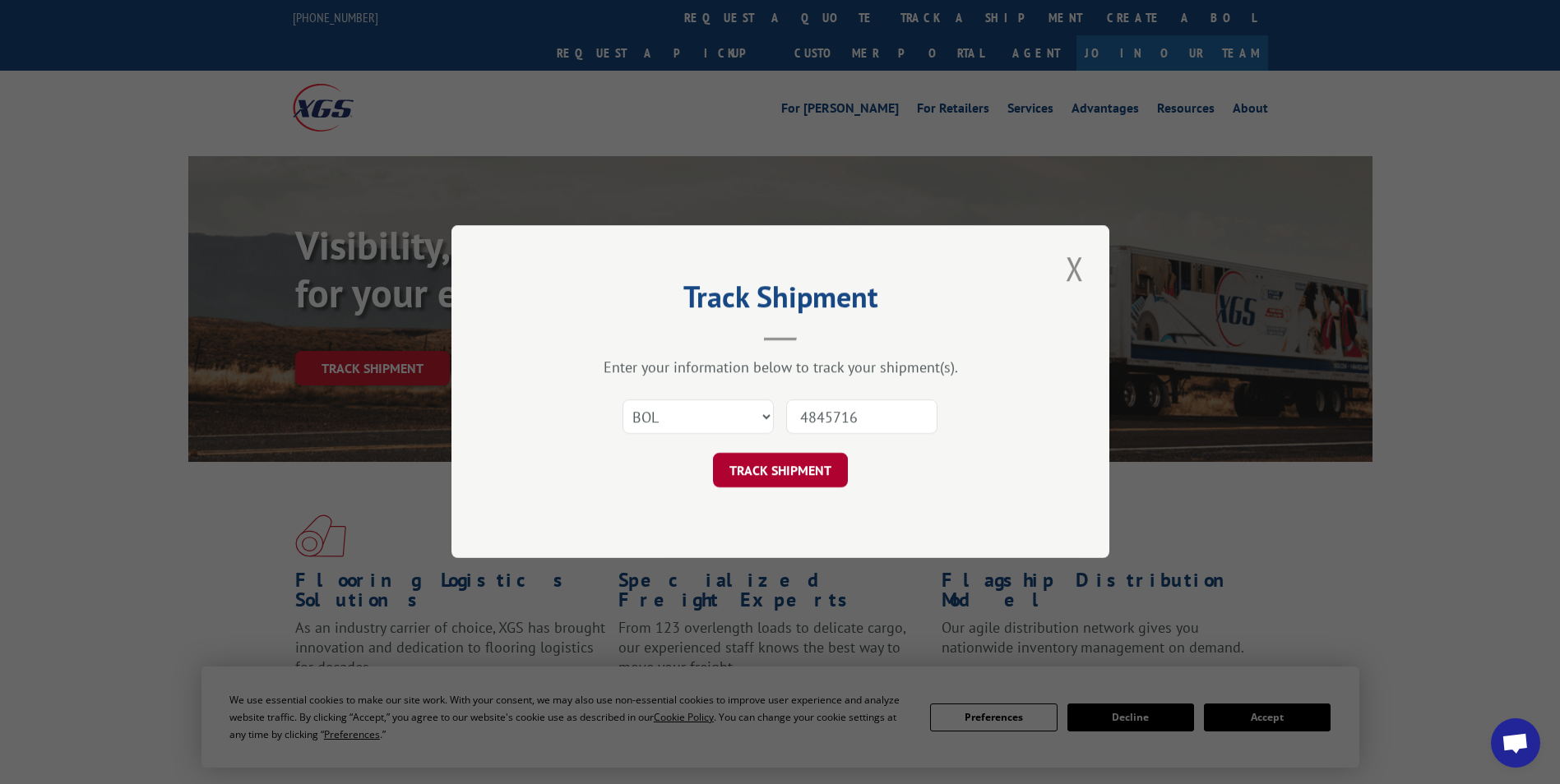
type input "4845716"
click at [768, 478] on button "TRACK SHIPMENT" at bounding box center [780, 471] width 135 height 35
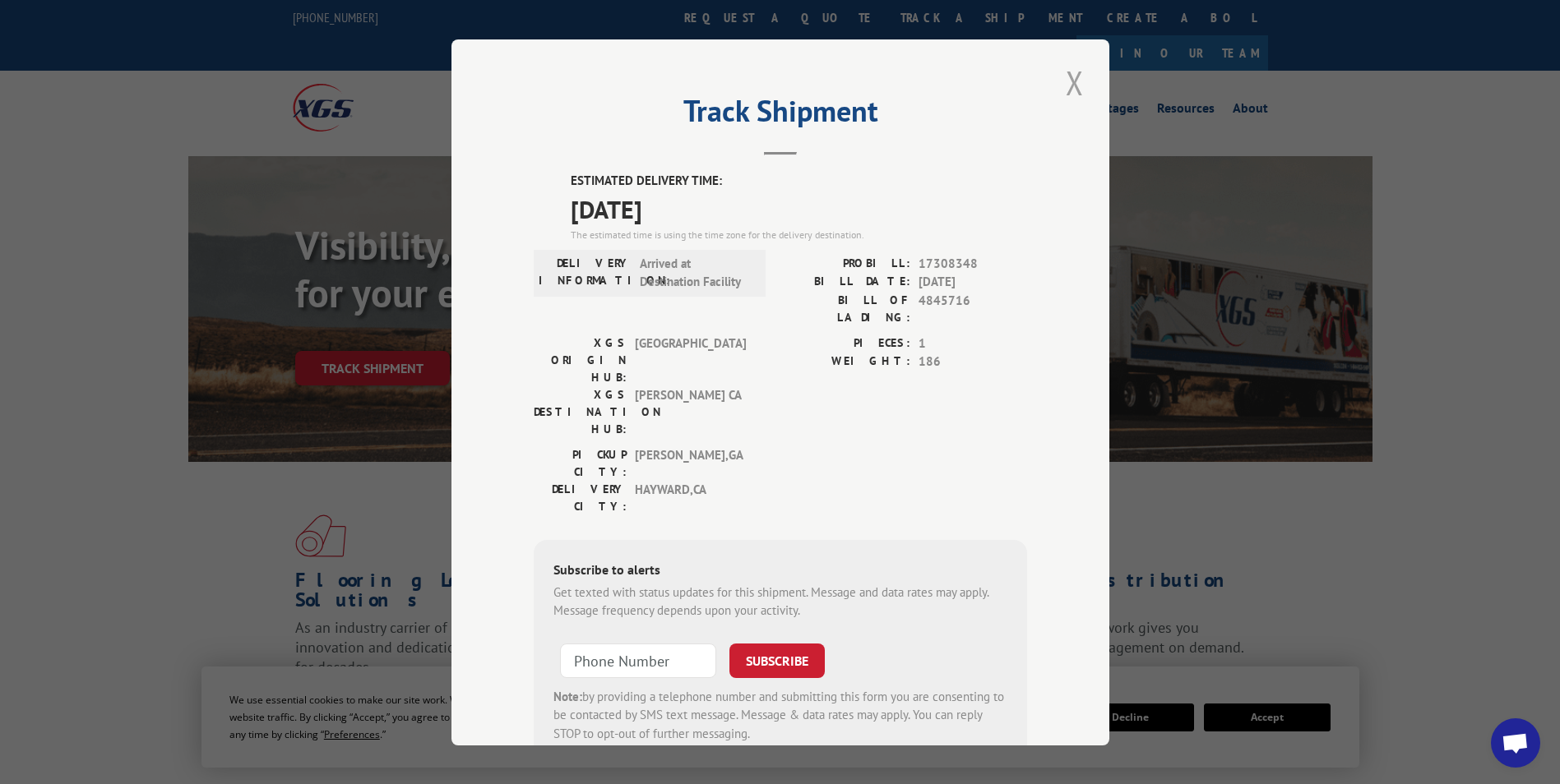
click at [1067, 91] on button "Close modal" at bounding box center [1075, 82] width 28 height 45
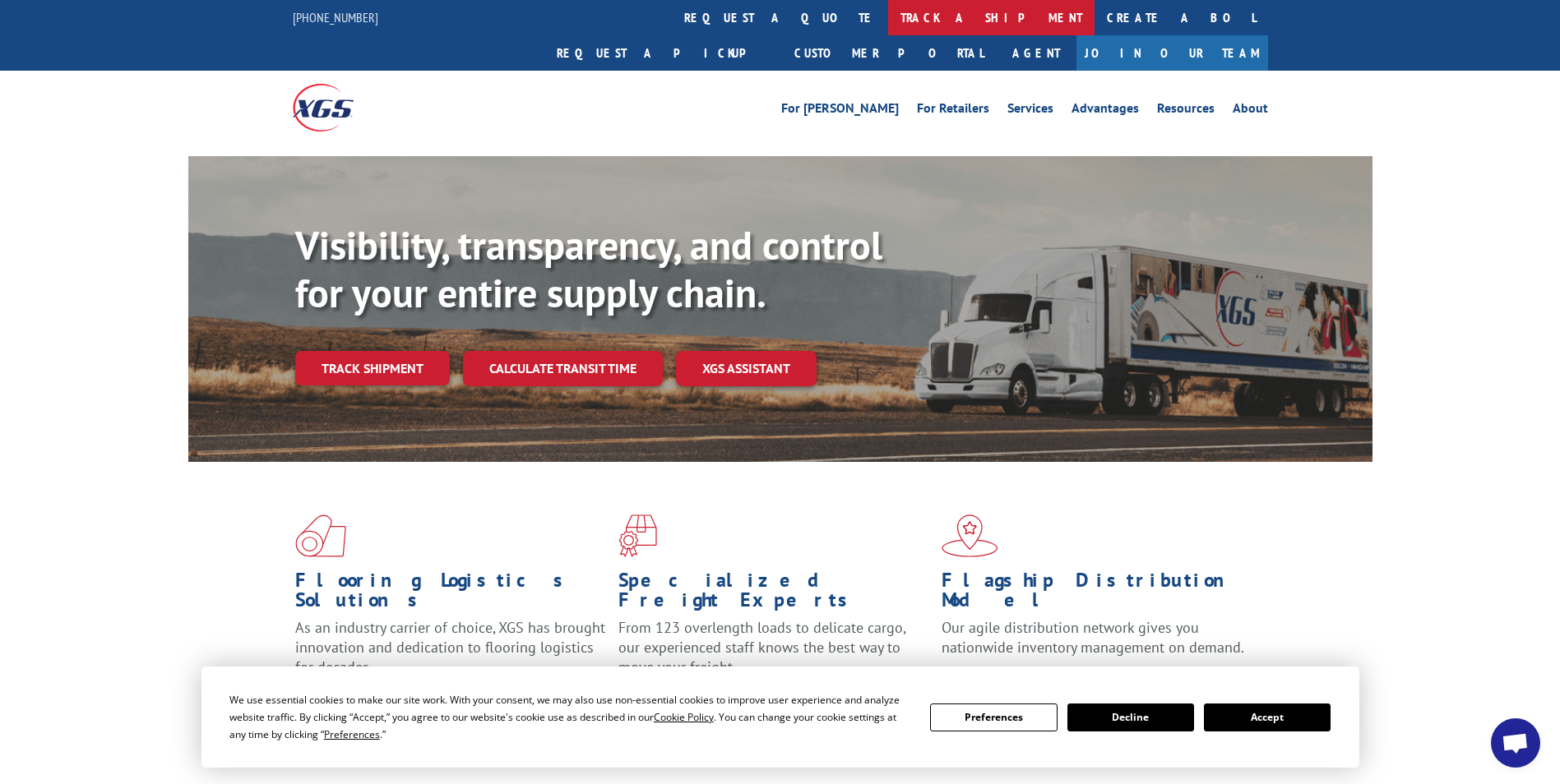
click at [888, 15] on link "track a shipment" at bounding box center [991, 17] width 206 height 36
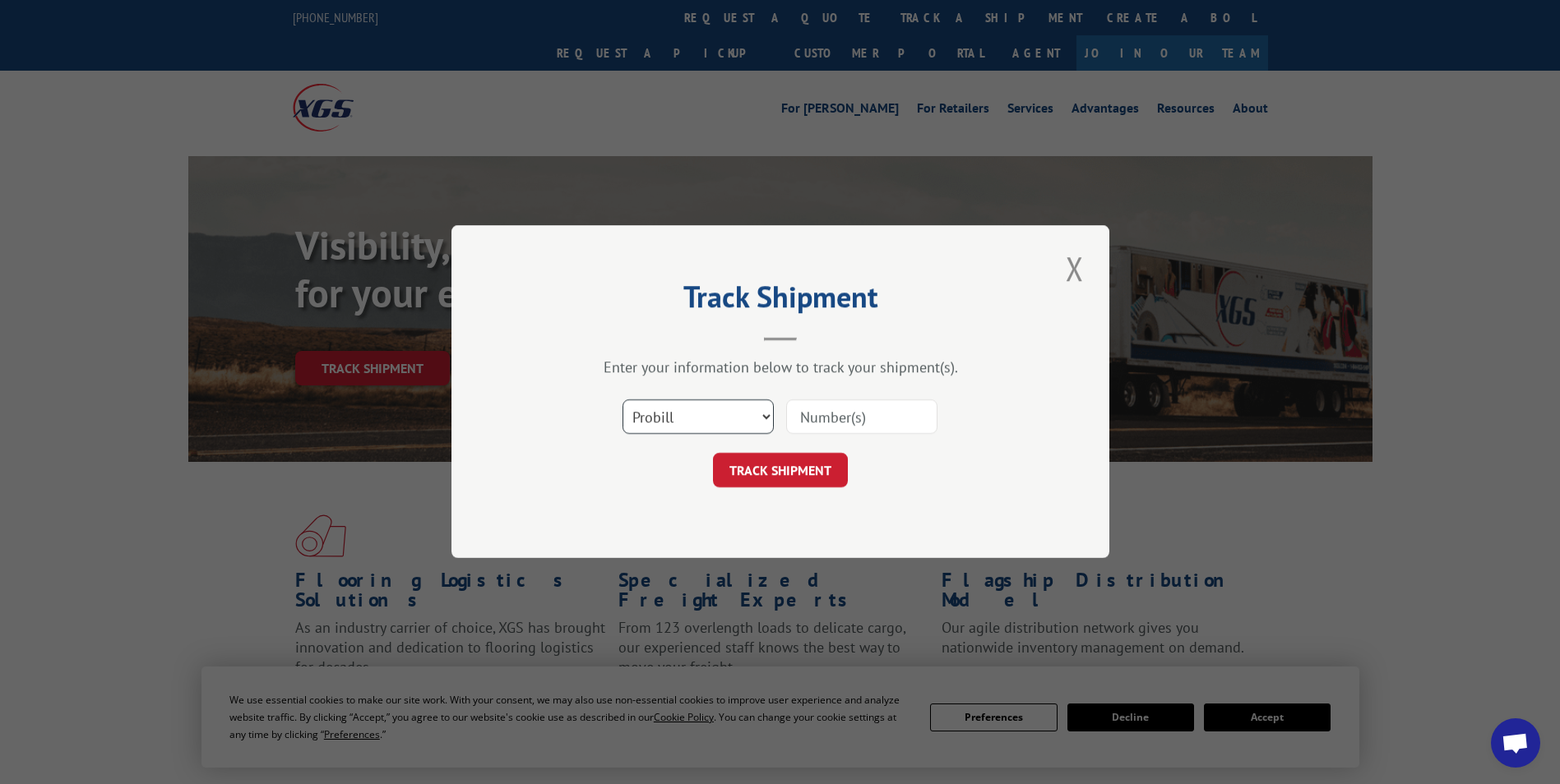
click at [709, 419] on select "Select category... Probill BOL PO" at bounding box center [698, 418] width 151 height 35
select select "bol"
click at [622, 400] on select "Select category... Probill BOL PO" at bounding box center [698, 418] width 151 height 35
click at [909, 415] on input at bounding box center [861, 418] width 151 height 35
paste input "4916518"
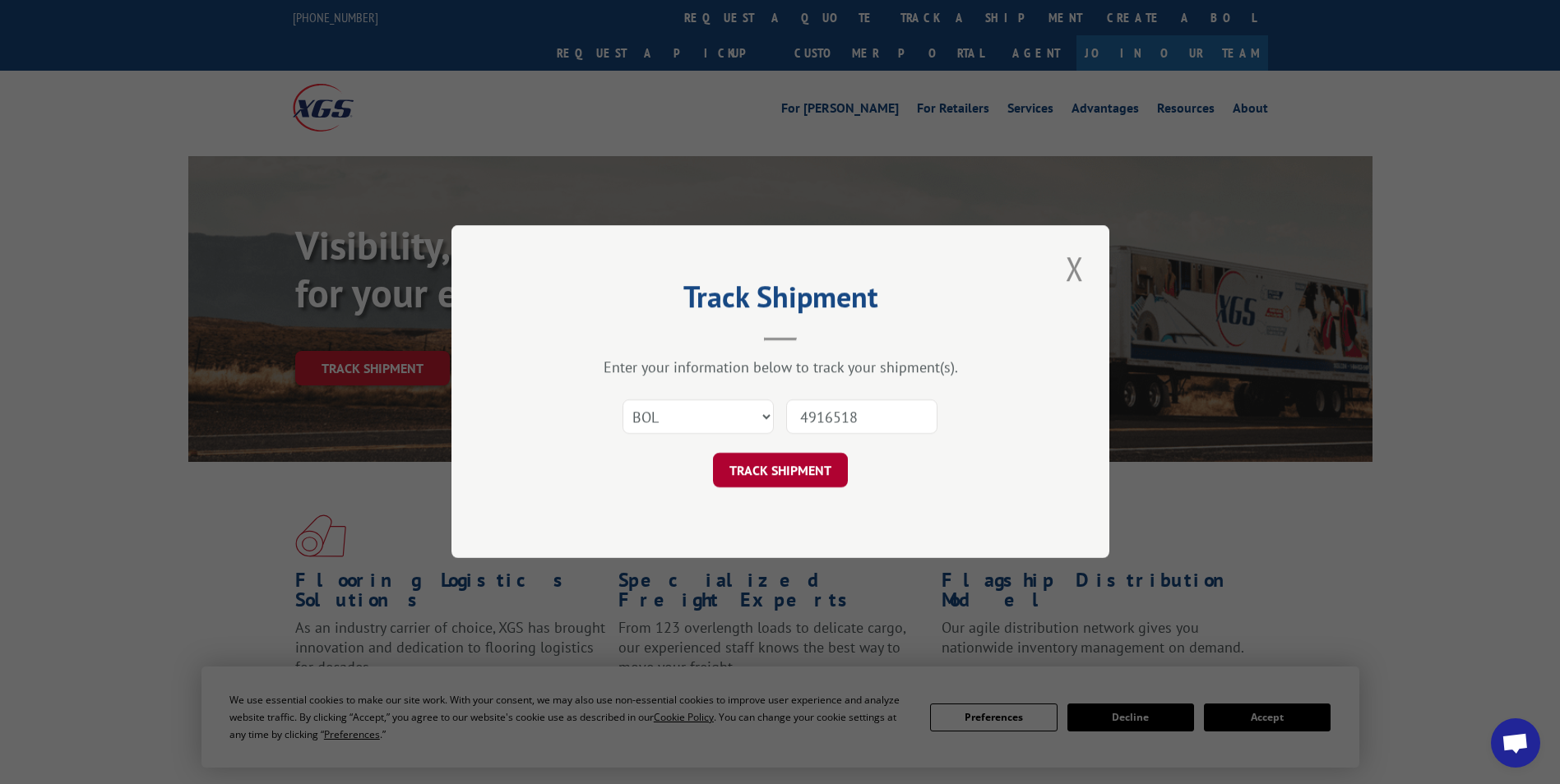
type input "4916518"
click at [804, 469] on button "TRACK SHIPMENT" at bounding box center [780, 471] width 135 height 35
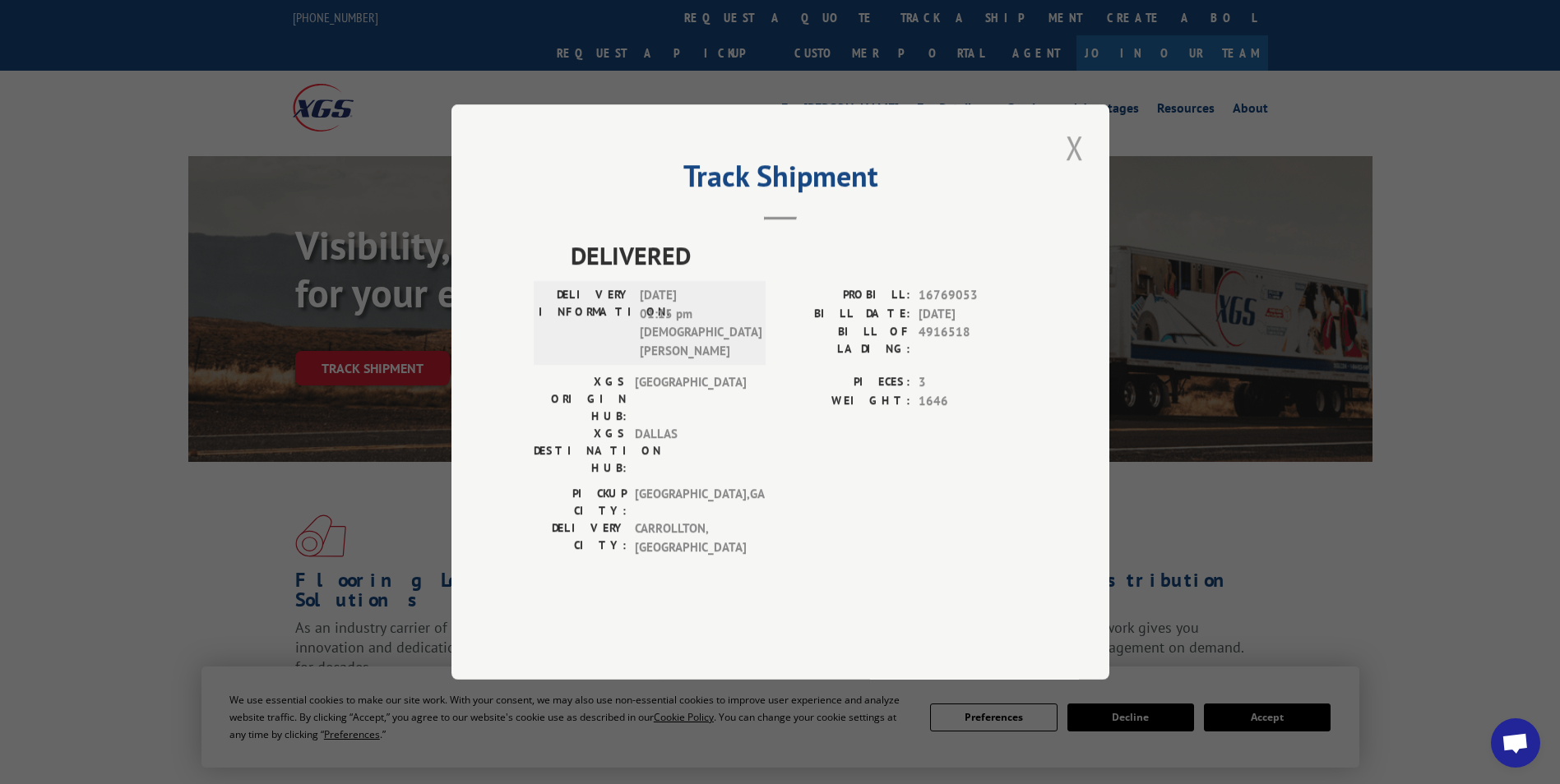
click at [1074, 170] on button "Close modal" at bounding box center [1075, 147] width 28 height 45
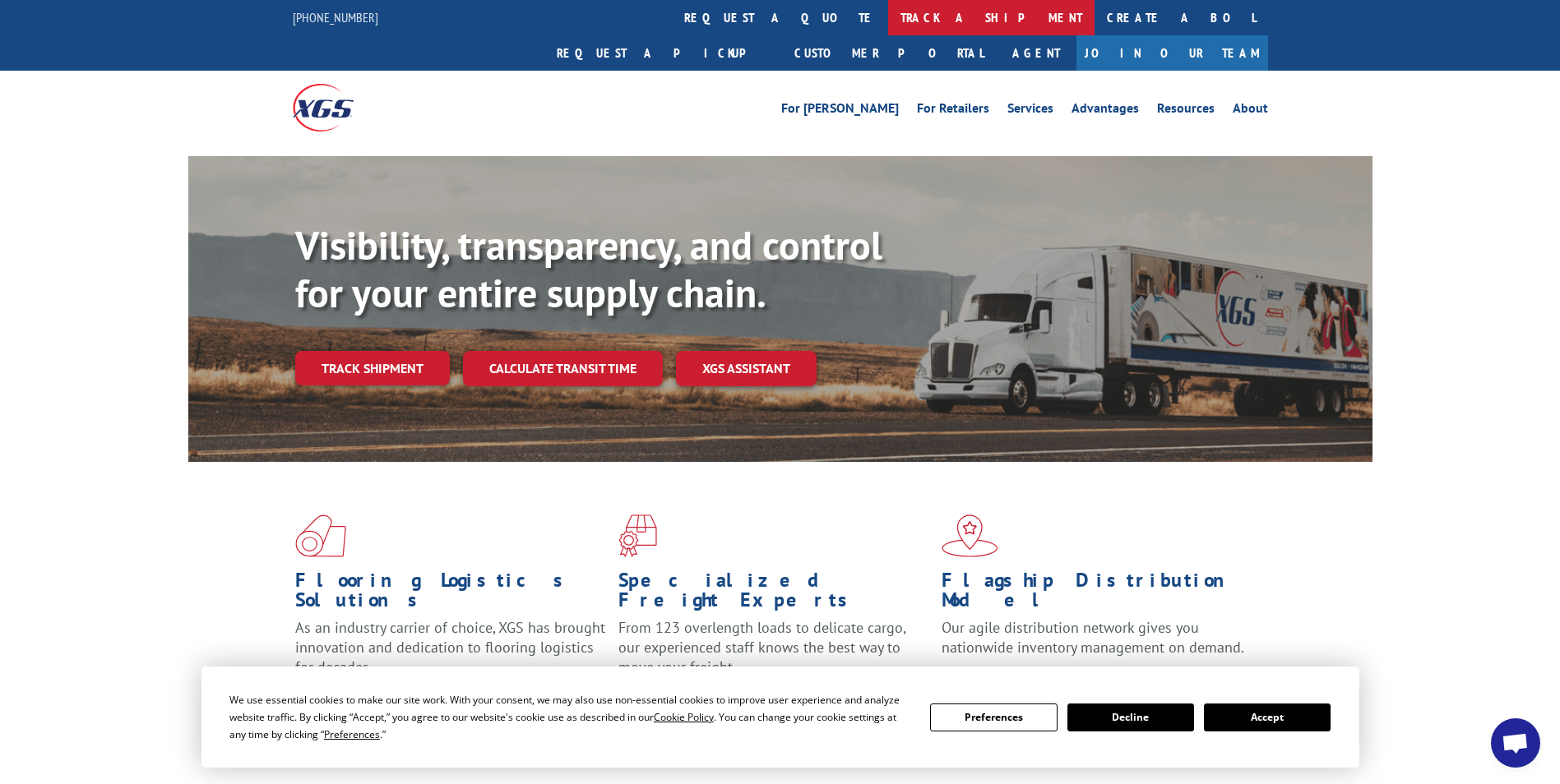
click at [888, 13] on link "track a shipment" at bounding box center [991, 17] width 206 height 36
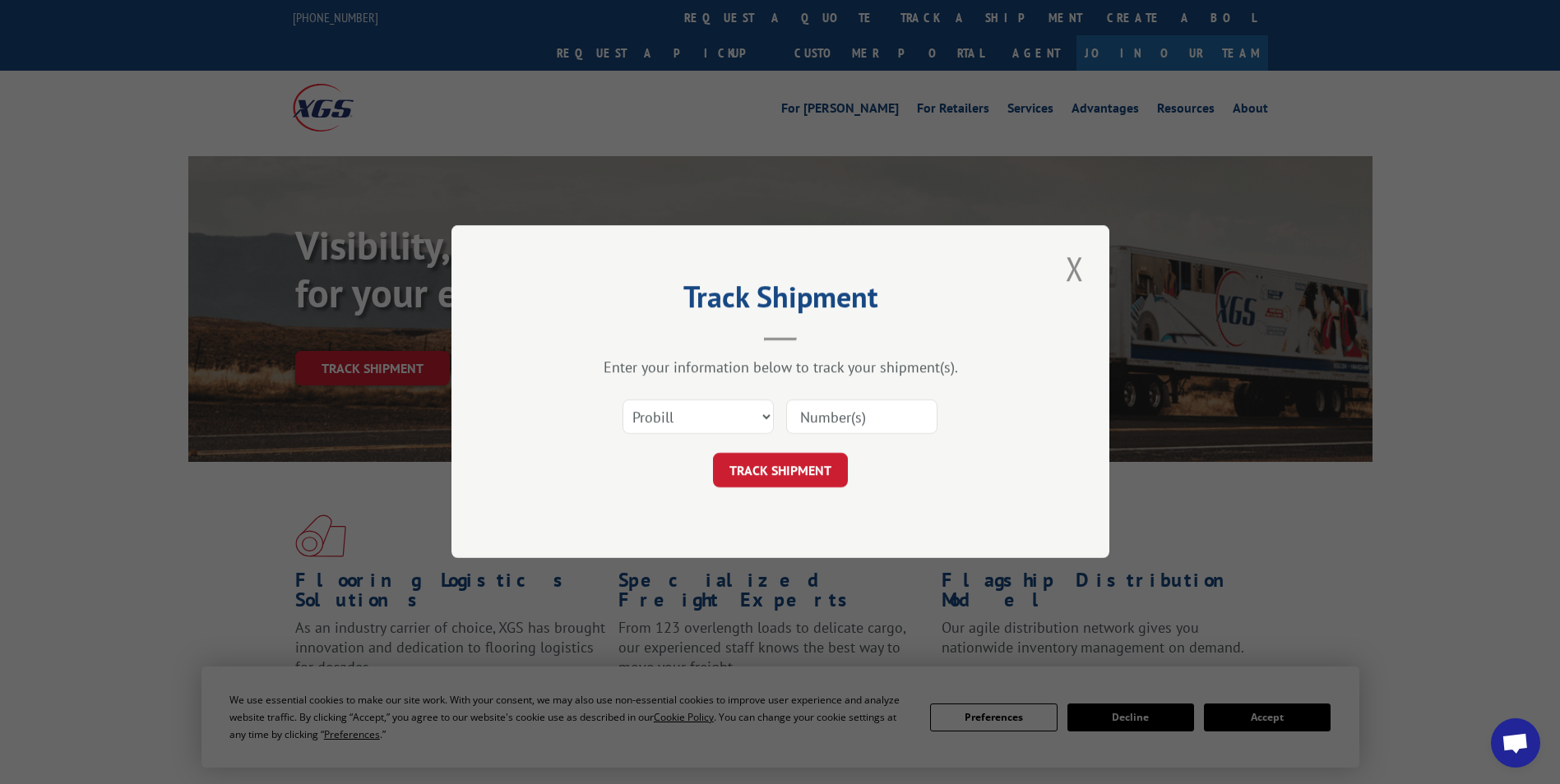
click at [841, 419] on input at bounding box center [861, 418] width 151 height 35
paste input "17519382"
type input "17519382"
click at [784, 463] on button "TRACK SHIPMENT" at bounding box center [780, 471] width 135 height 35
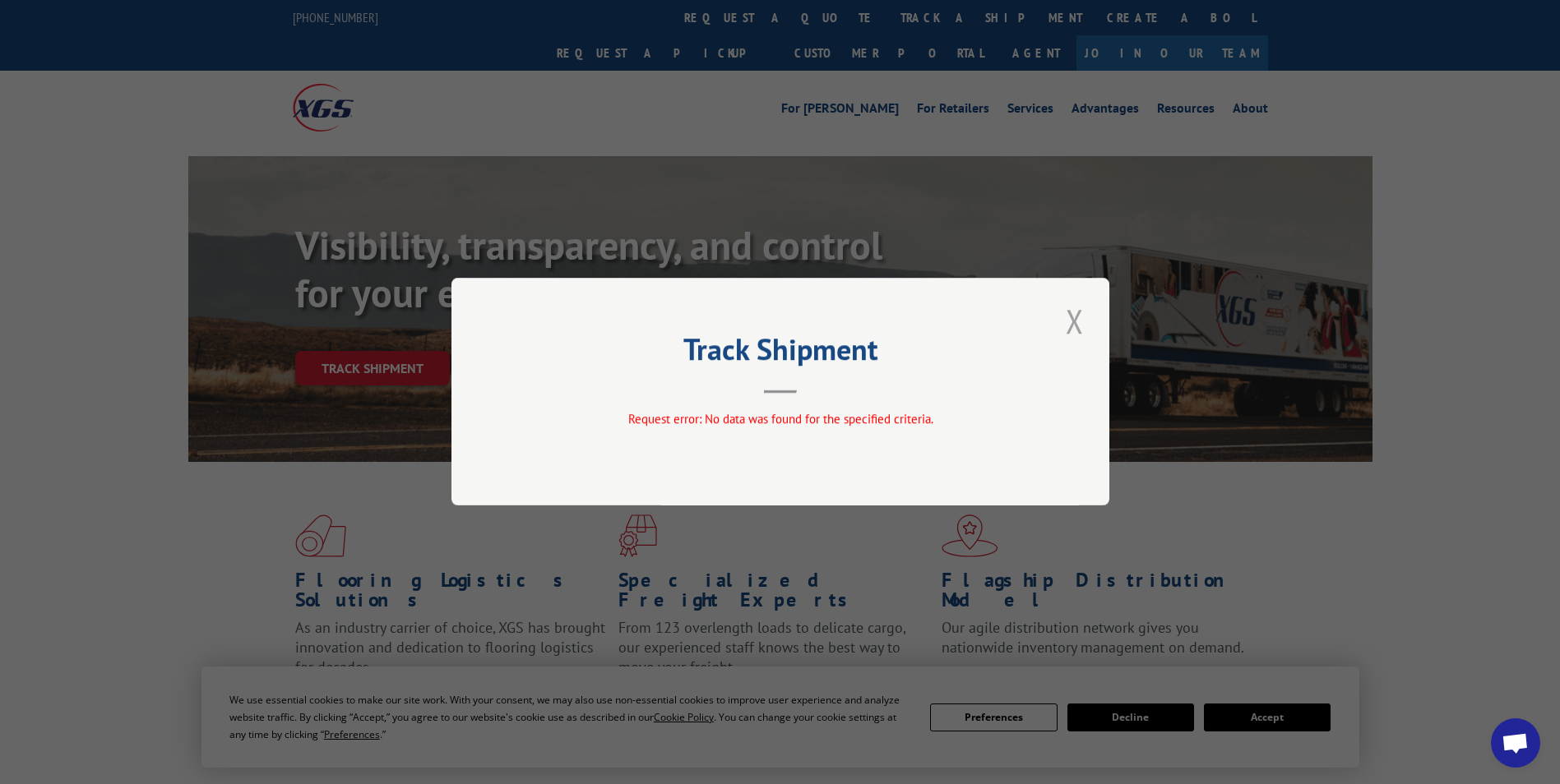
click at [1077, 330] on button "Close modal" at bounding box center [1075, 321] width 28 height 45
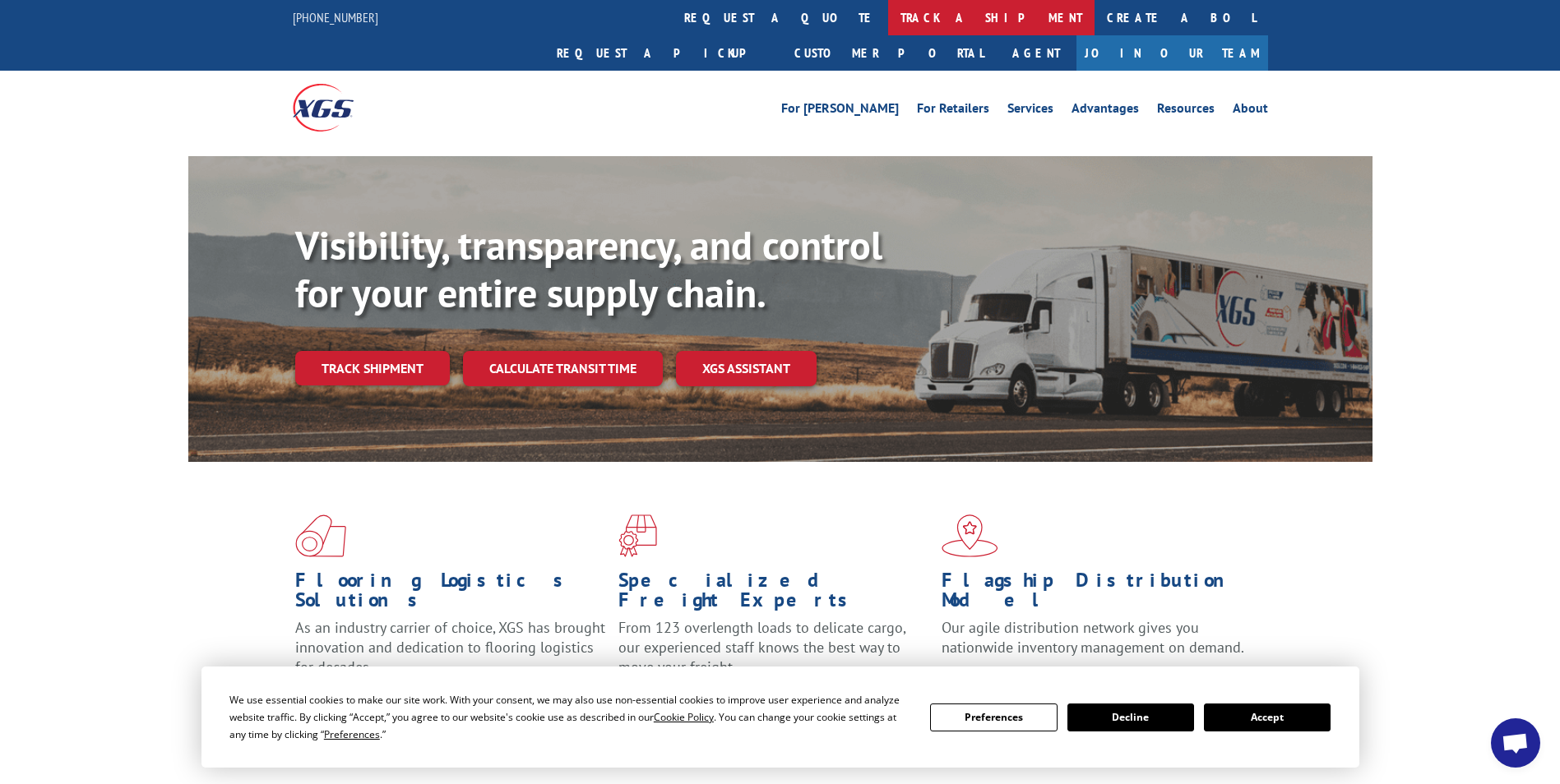
click at [888, 12] on link "track a shipment" at bounding box center [991, 17] width 206 height 36
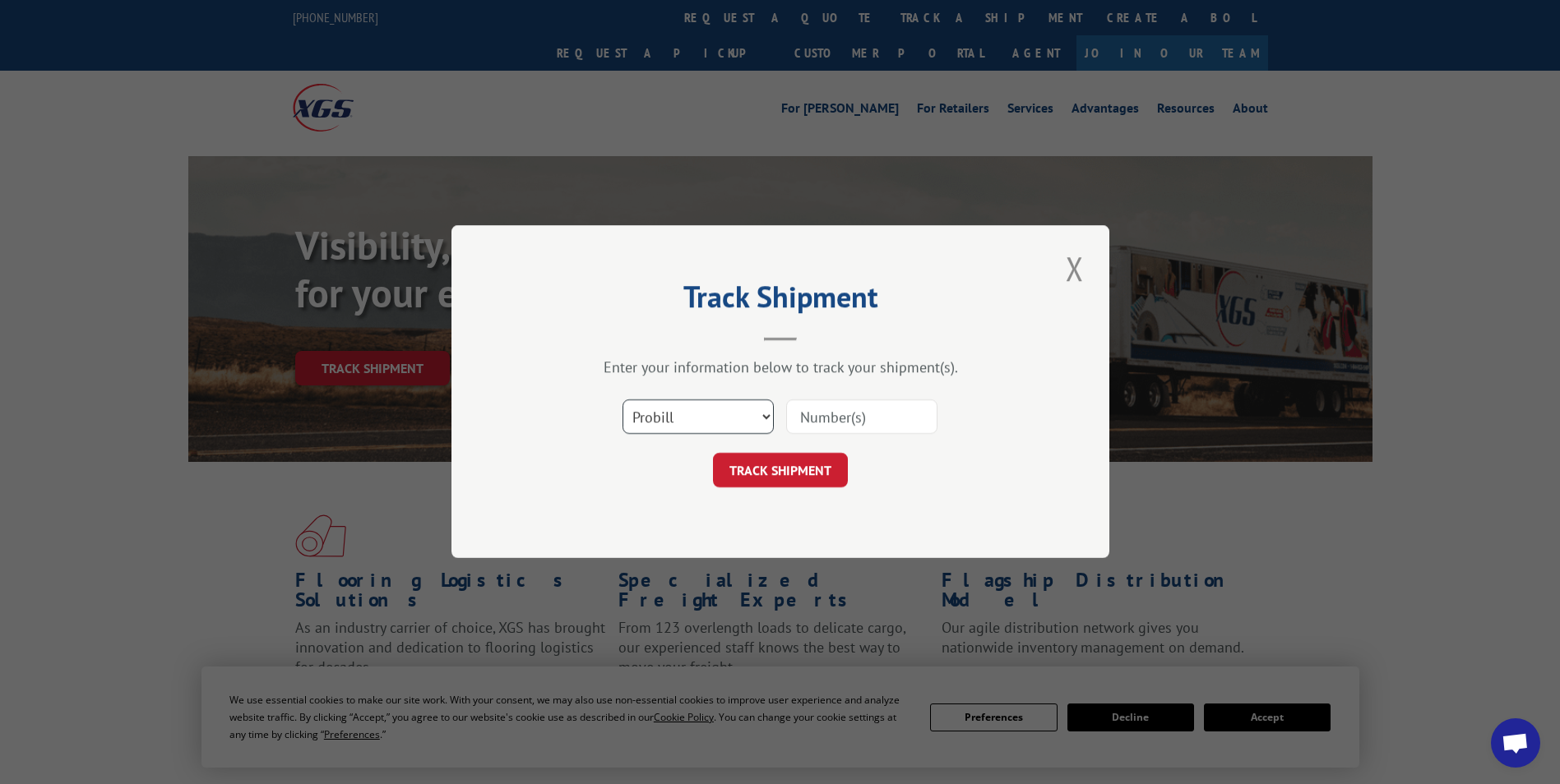
click at [694, 419] on select "Select category... Probill BOL PO" at bounding box center [698, 418] width 151 height 35
select select "bol"
click at [622, 400] on select "Select category... Probill BOL PO" at bounding box center [698, 418] width 151 height 35
click at [887, 397] on div "Select category... Probill BOL PO" at bounding box center [781, 417] width 493 height 54
click at [886, 415] on input at bounding box center [861, 418] width 151 height 35
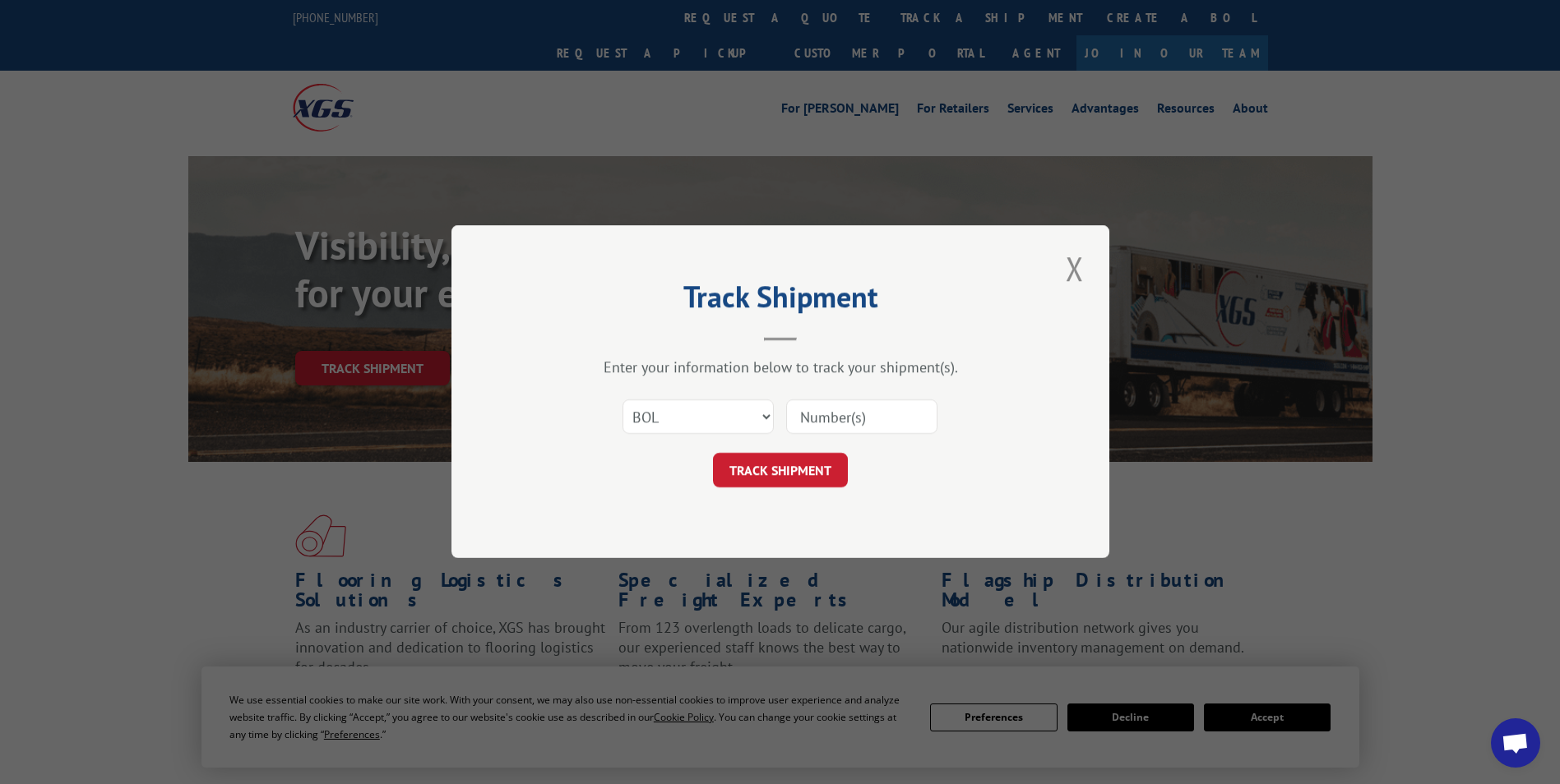
paste input "4916518"
type input "4916518"
click at [802, 483] on button "TRACK SHIPMENT" at bounding box center [780, 471] width 135 height 35
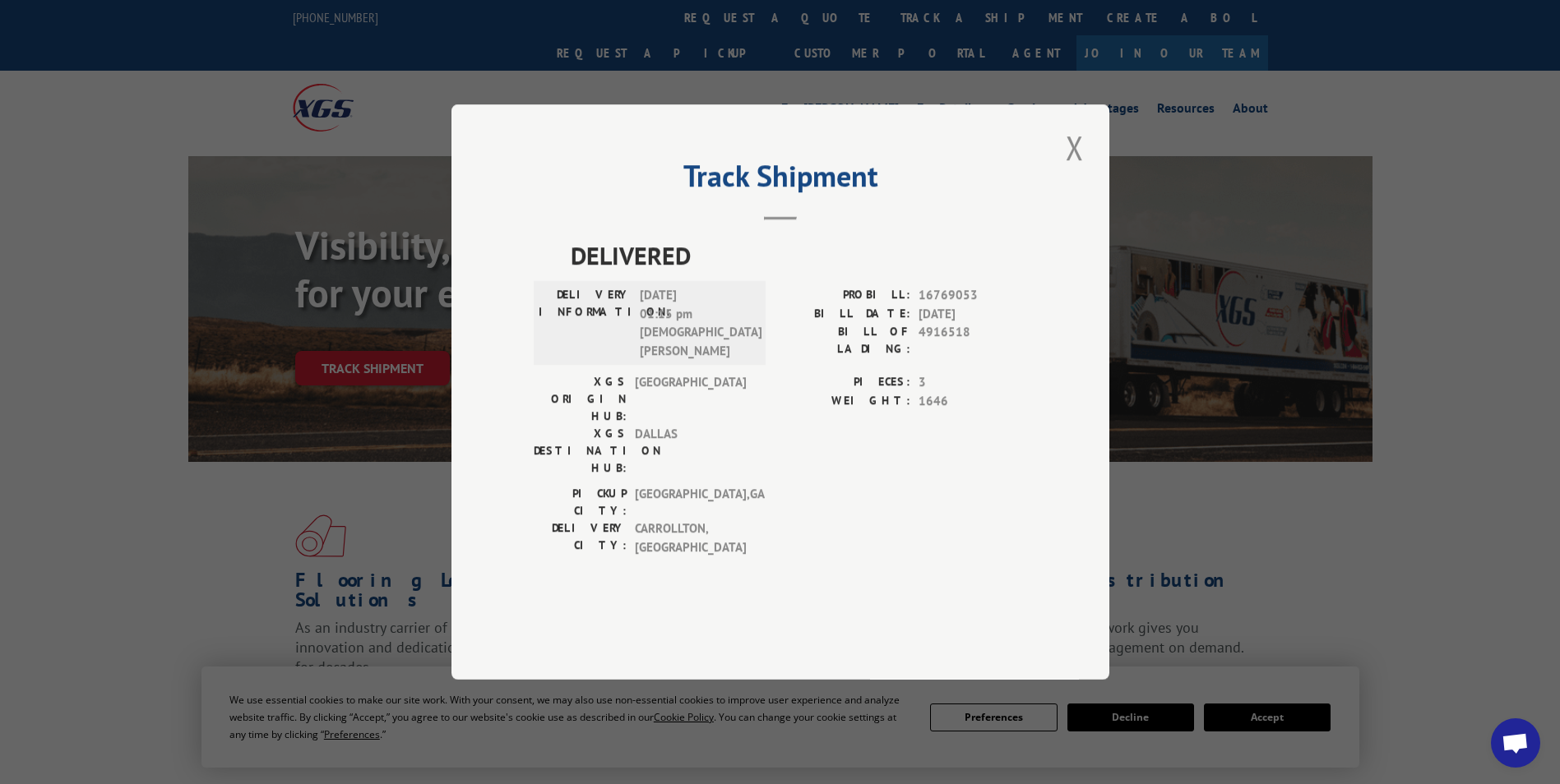
click at [1073, 170] on button "Close modal" at bounding box center [1075, 147] width 28 height 45
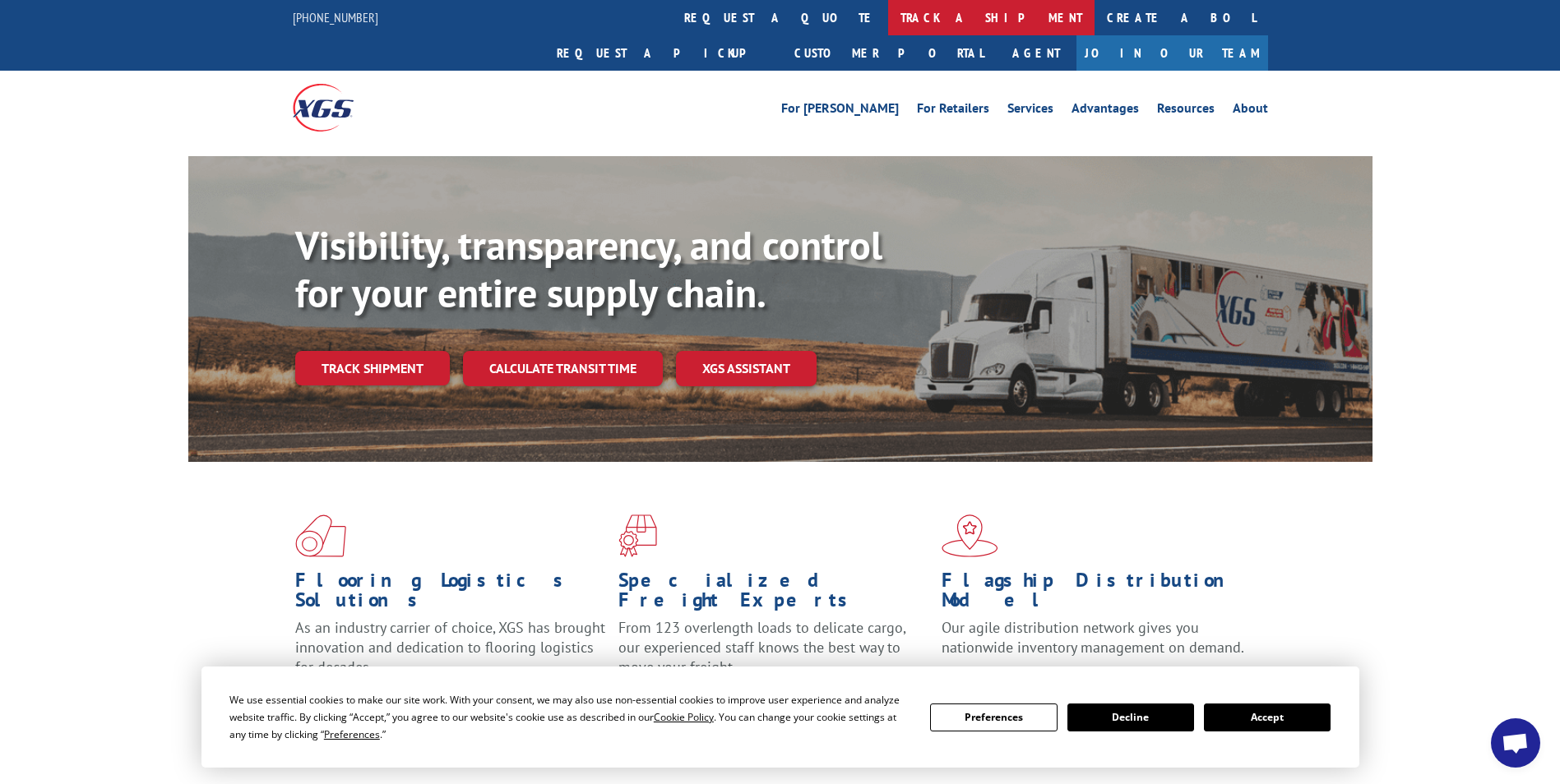
click at [888, 14] on link "track a shipment" at bounding box center [991, 17] width 206 height 36
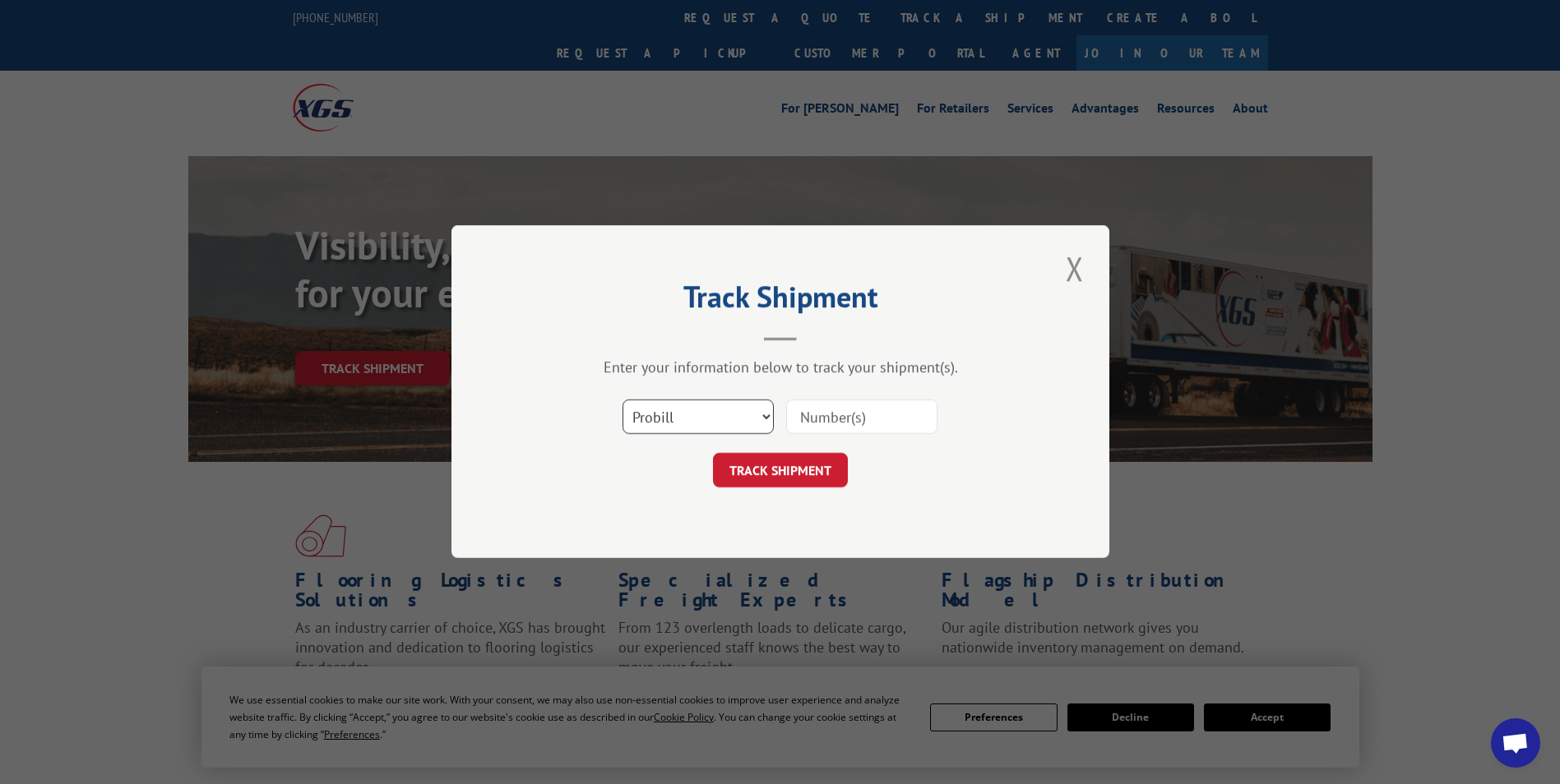
click at [668, 421] on select "Select category... Probill BOL PO" at bounding box center [698, 418] width 151 height 35
select select "bol"
click at [622, 400] on select "Select category... Probill BOL PO" at bounding box center [698, 418] width 151 height 35
click at [817, 411] on input at bounding box center [861, 418] width 151 height 35
type input "17519382"
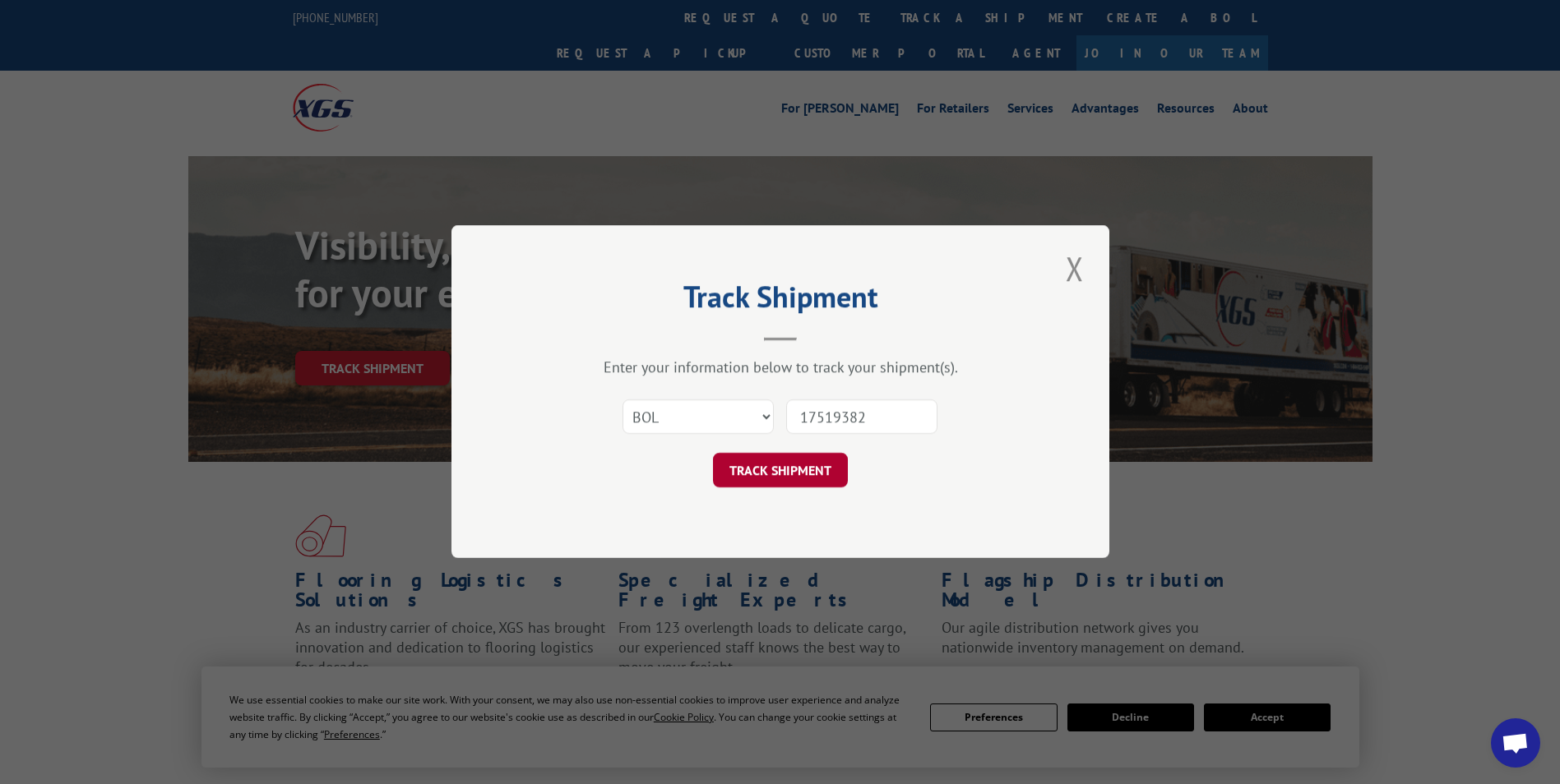
click at [818, 468] on button "TRACK SHIPMENT" at bounding box center [780, 471] width 135 height 35
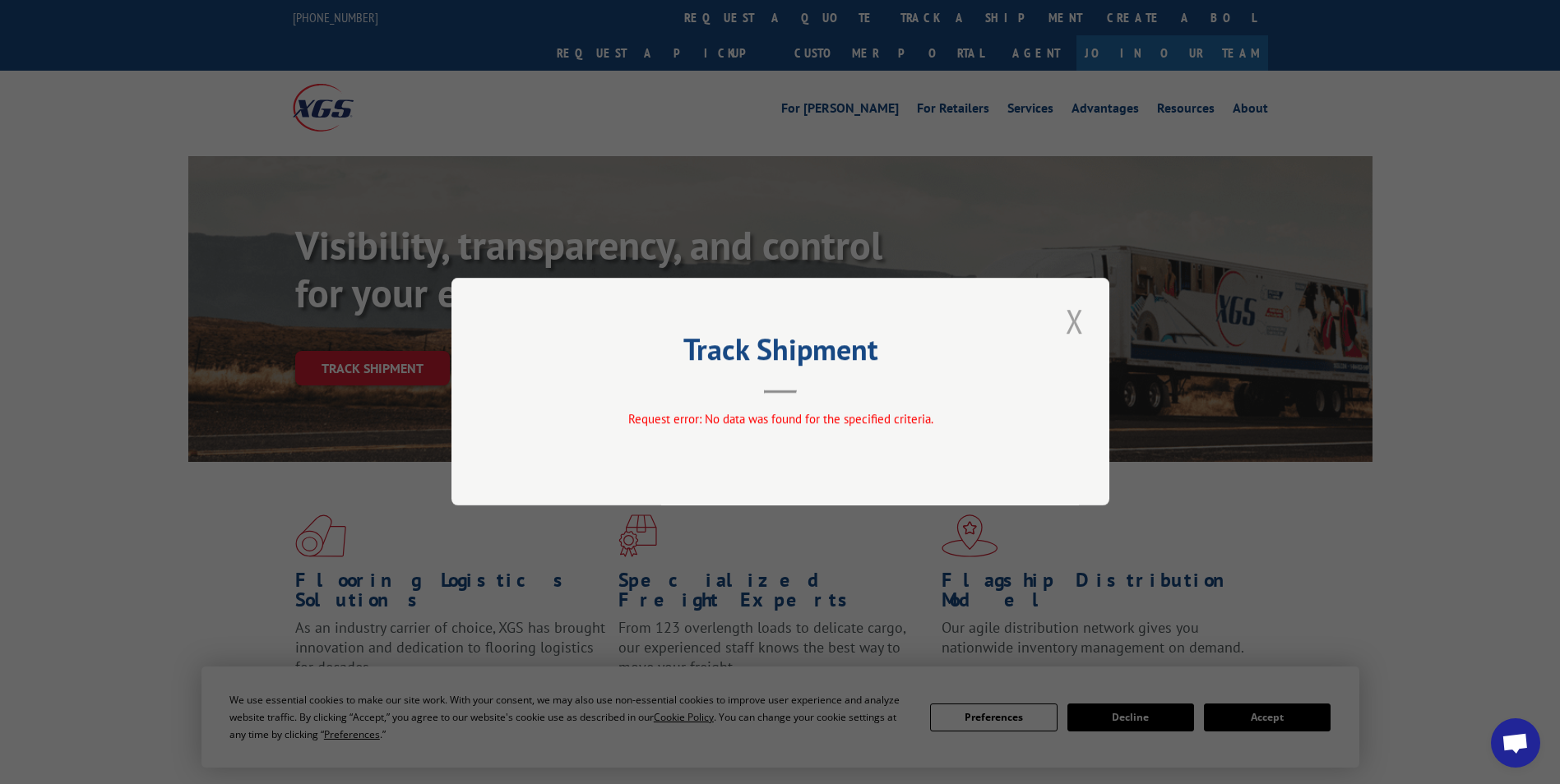
click at [1078, 327] on button "Close modal" at bounding box center [1075, 321] width 28 height 45
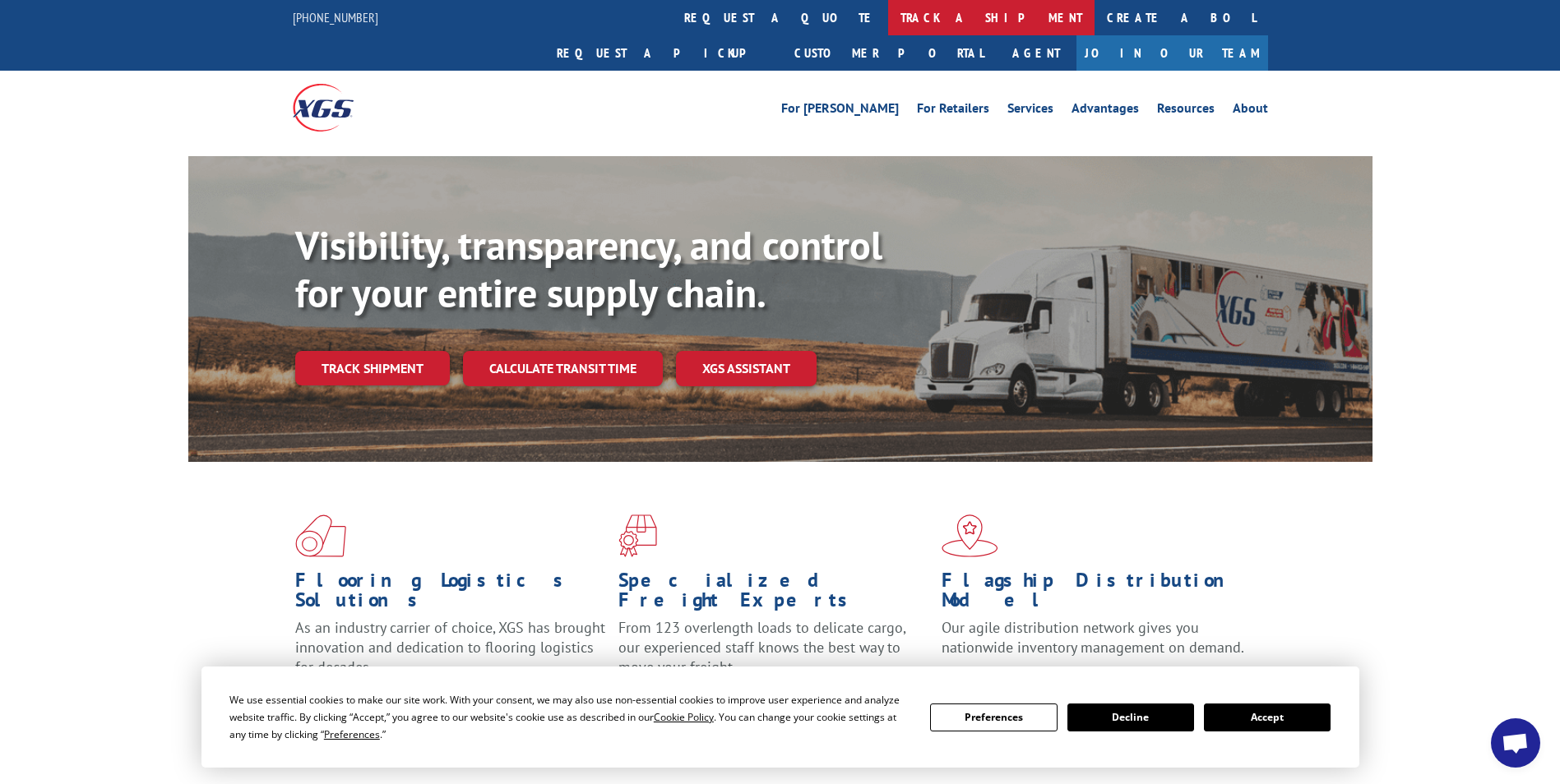
click at [888, 7] on link "track a shipment" at bounding box center [991, 17] width 206 height 36
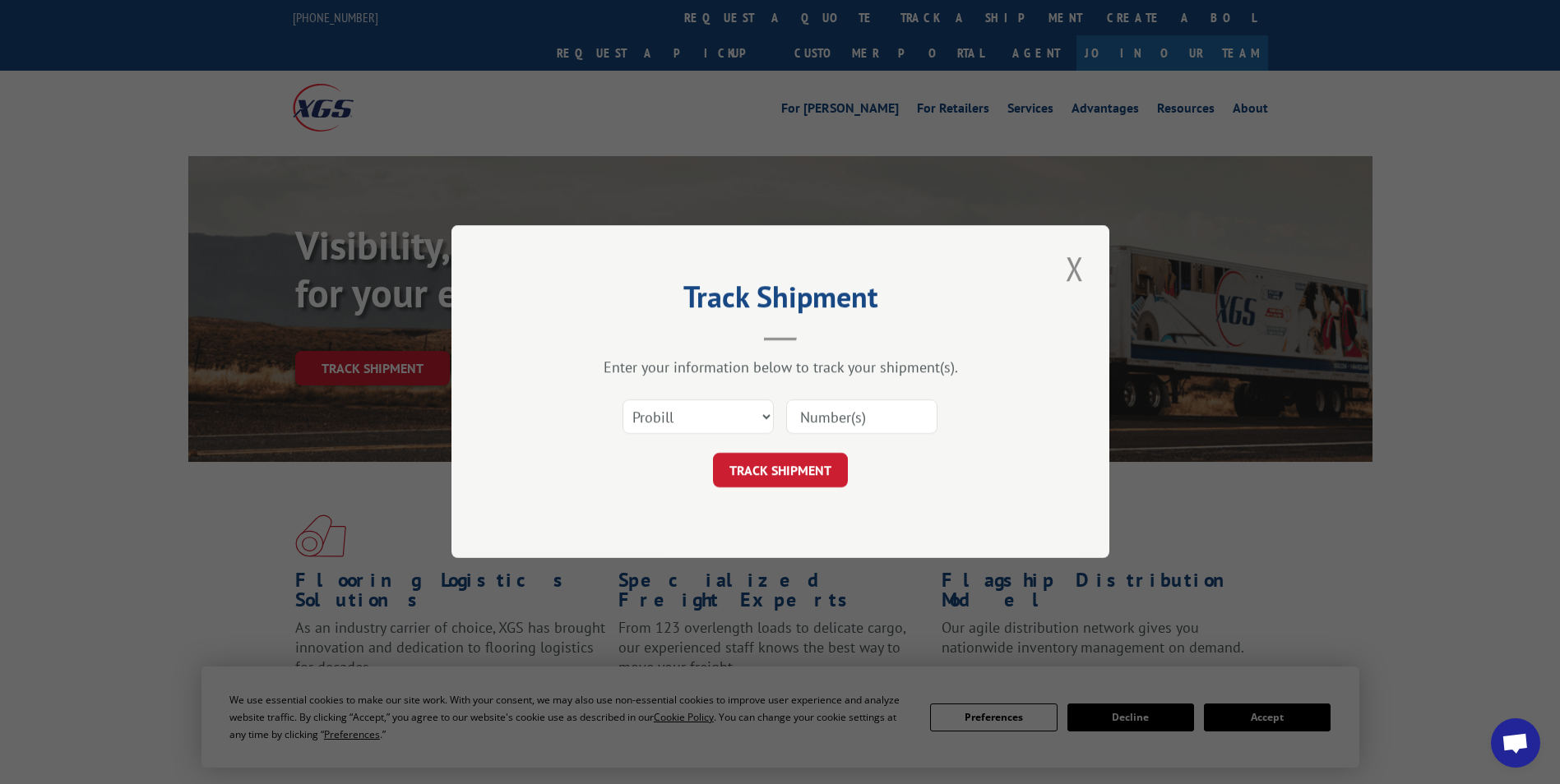
click at [845, 419] on input at bounding box center [861, 418] width 151 height 35
type input "17519382"
click at [770, 464] on button "TRACK SHIPMENT" at bounding box center [780, 471] width 135 height 35
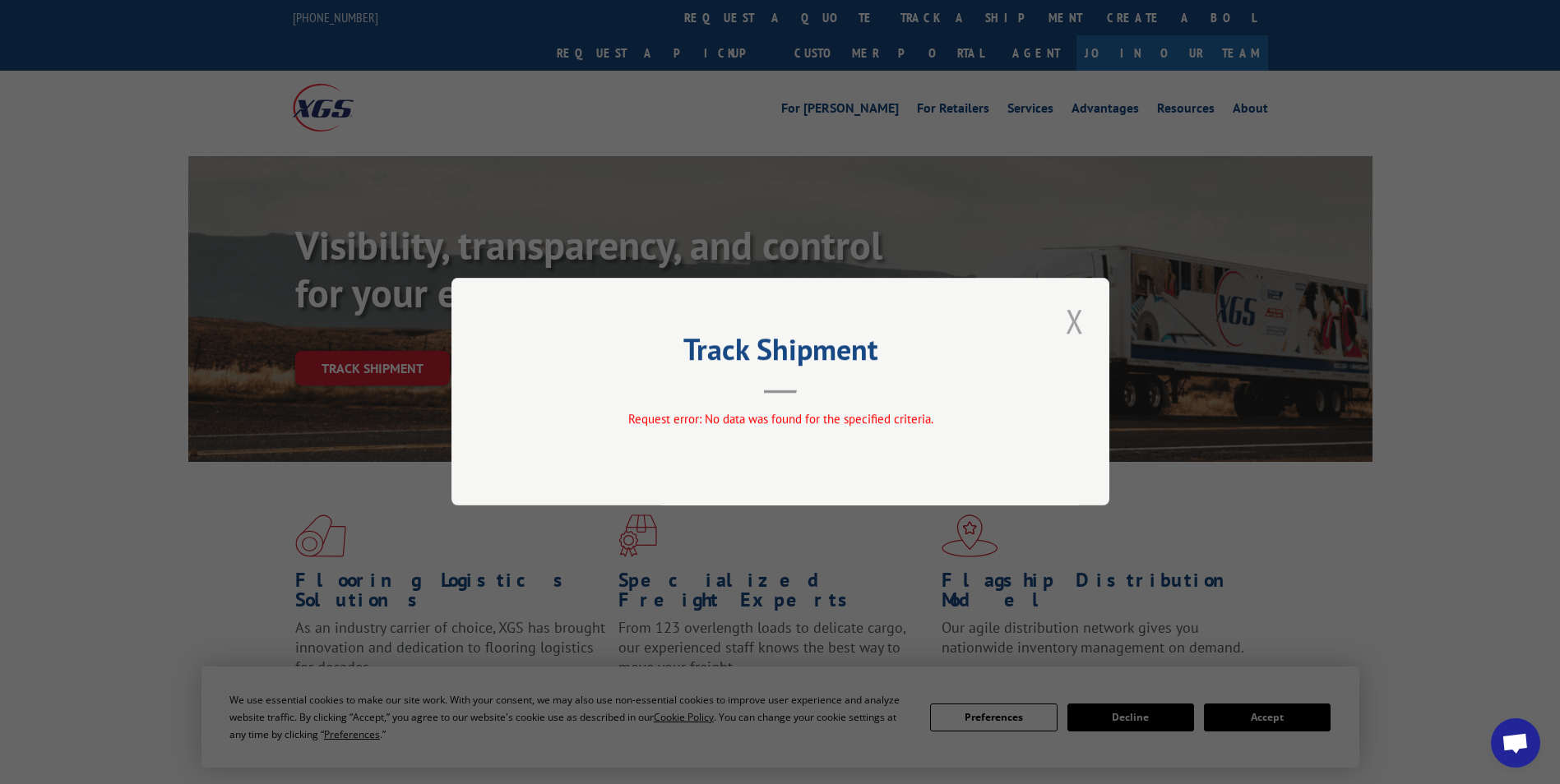
click at [1083, 327] on button "Close modal" at bounding box center [1075, 321] width 28 height 45
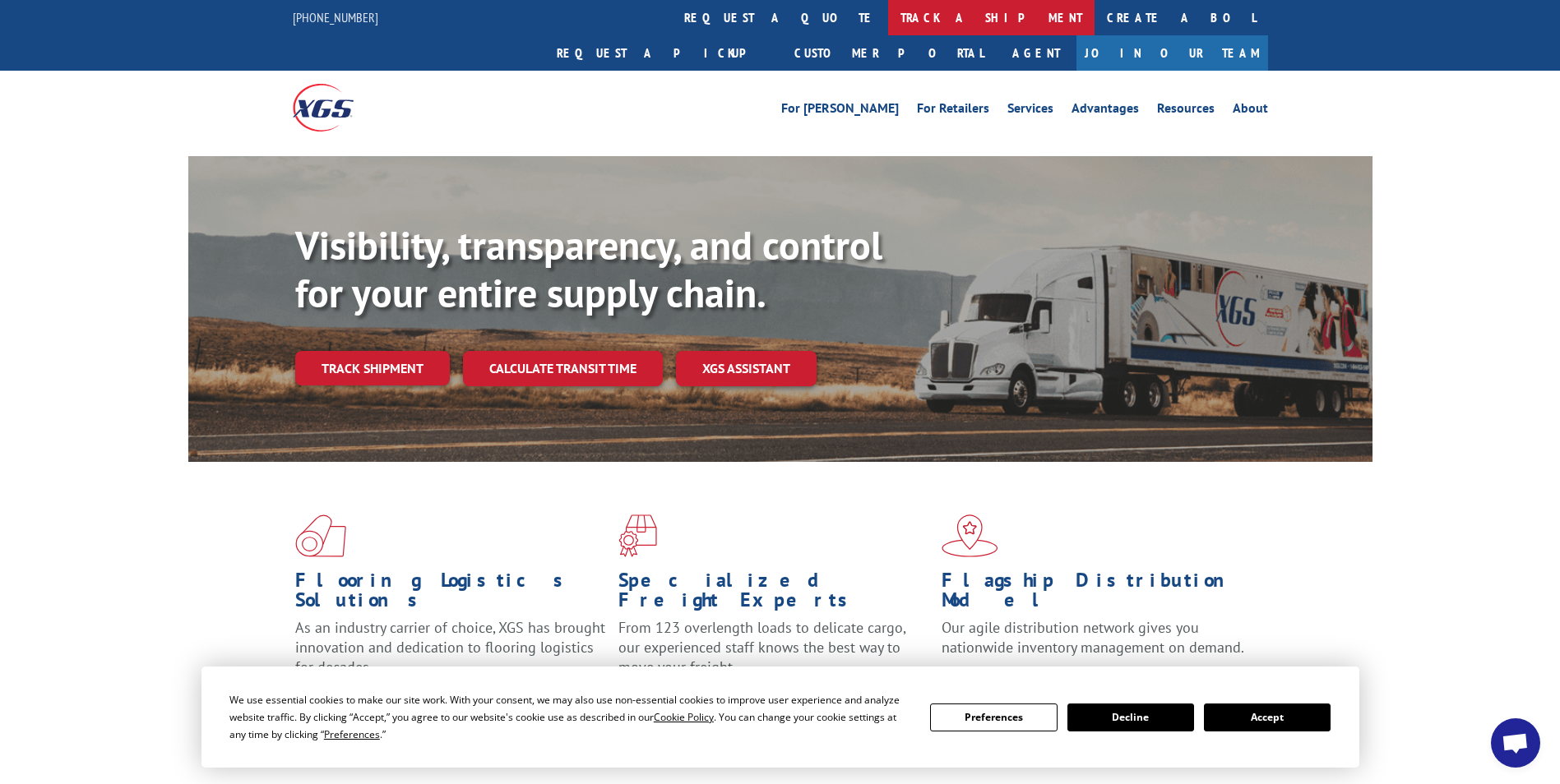
click at [888, 13] on link "track a shipment" at bounding box center [991, 17] width 206 height 36
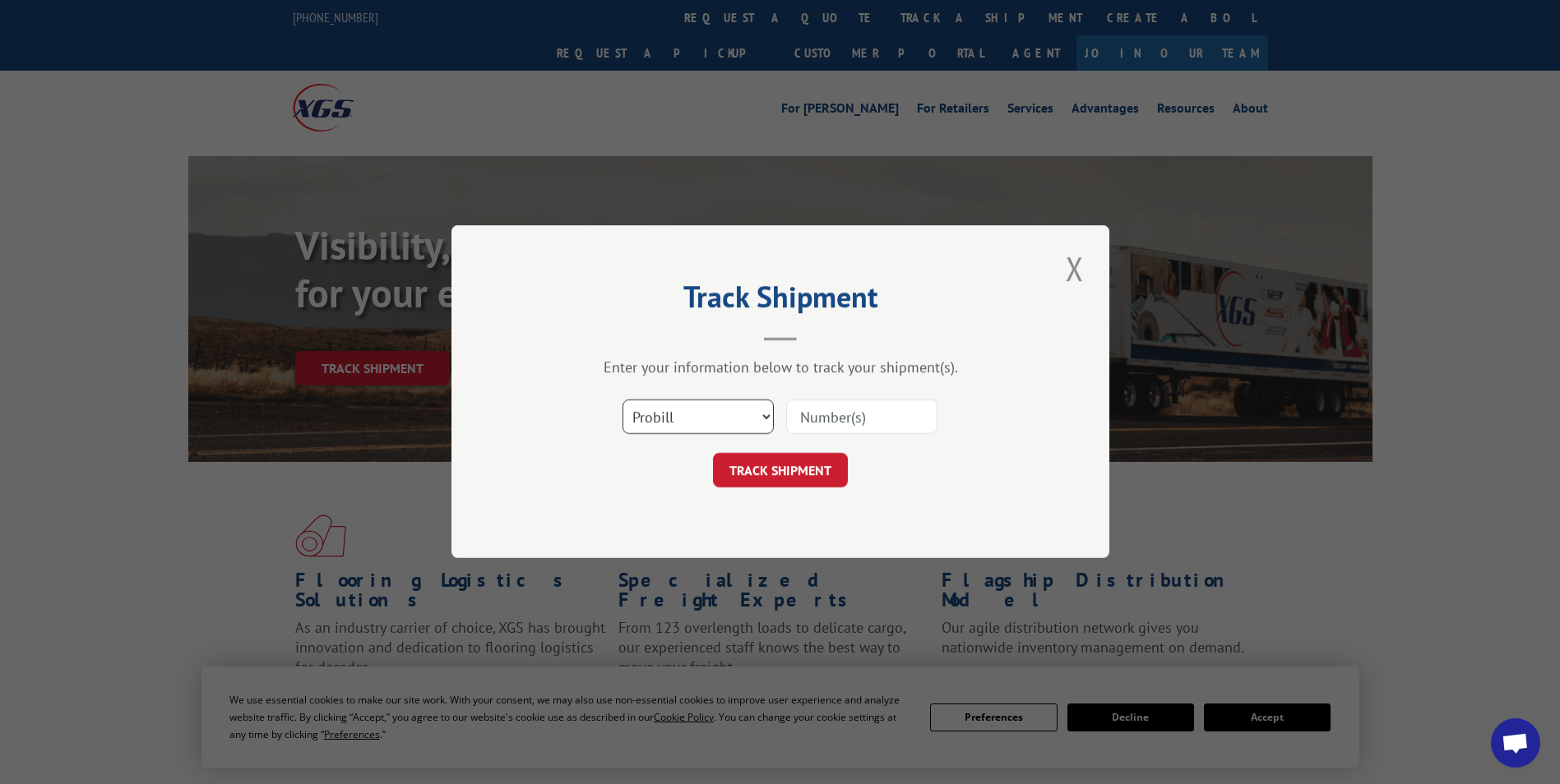
click at [704, 413] on select "Select category... Probill BOL PO" at bounding box center [698, 418] width 151 height 35
select select "bol"
click at [622, 400] on select "Select category... Probill BOL PO" at bounding box center [698, 418] width 151 height 35
click at [836, 424] on input at bounding box center [861, 418] width 151 height 35
paste input "5942075"
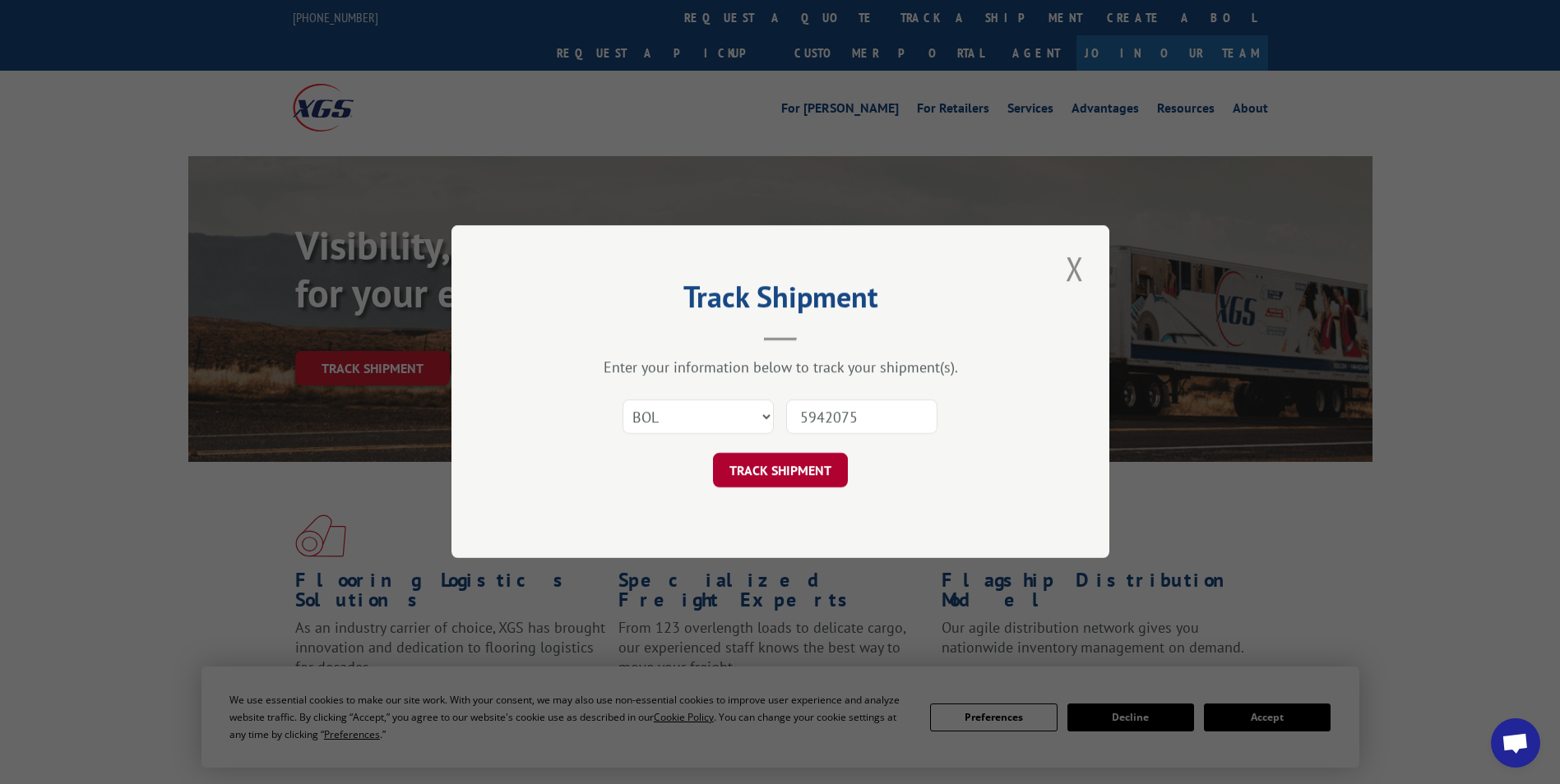
type input "5942075"
click at [787, 468] on button "TRACK SHIPMENT" at bounding box center [780, 471] width 135 height 35
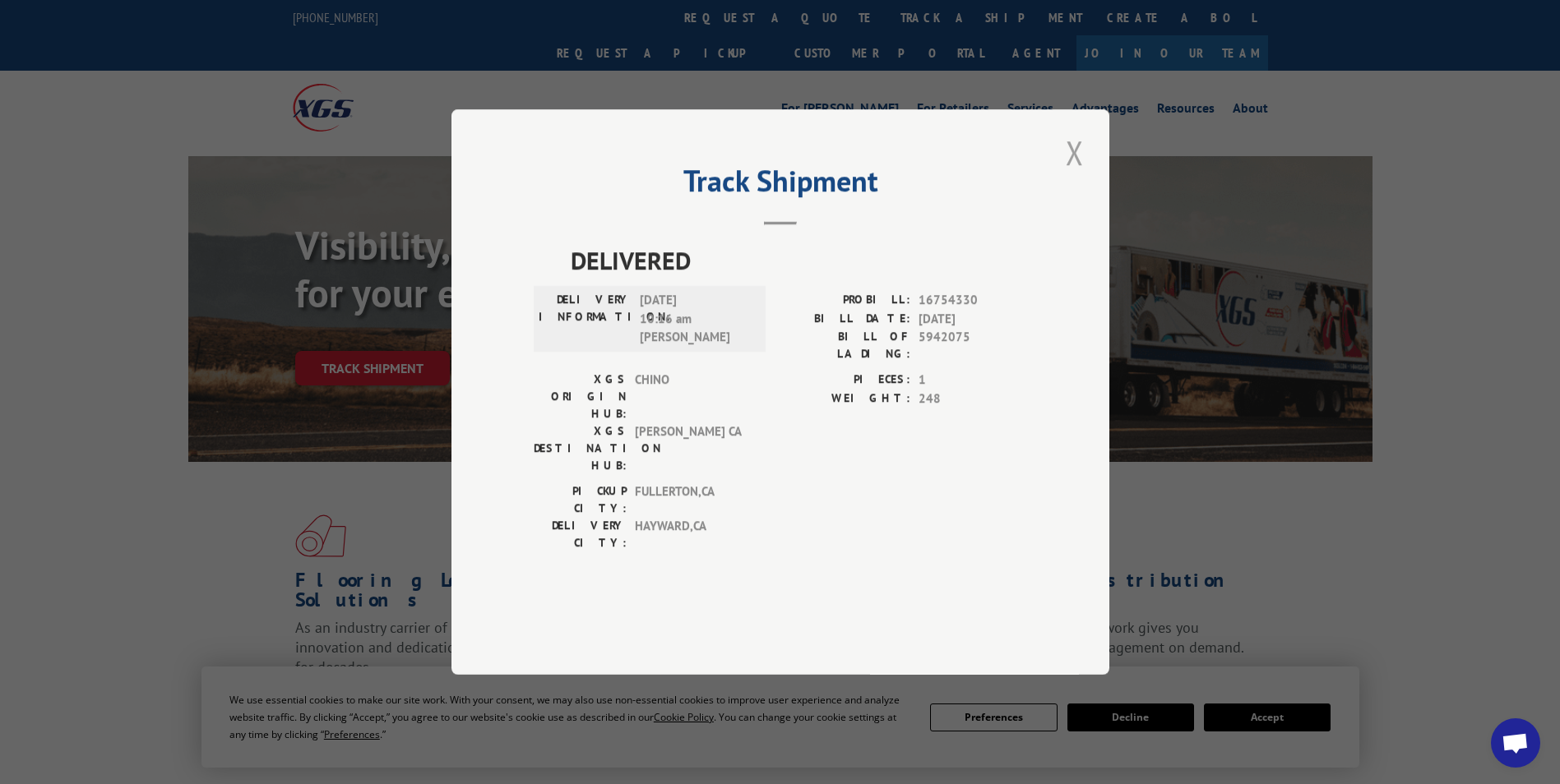
click at [1075, 175] on button "Close modal" at bounding box center [1075, 152] width 28 height 45
